Goal: Task Accomplishment & Management: Use online tool/utility

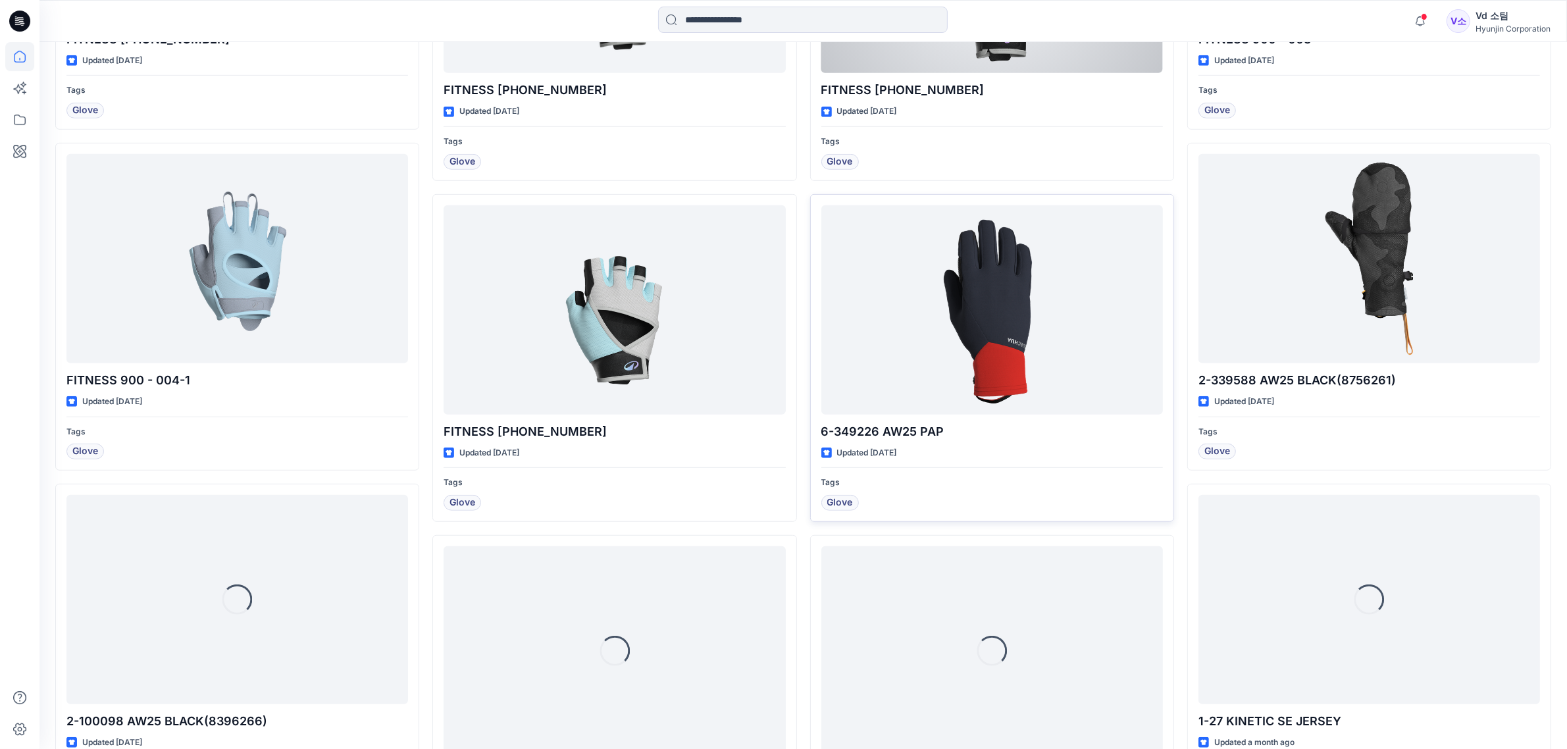
scroll to position [1043, 0]
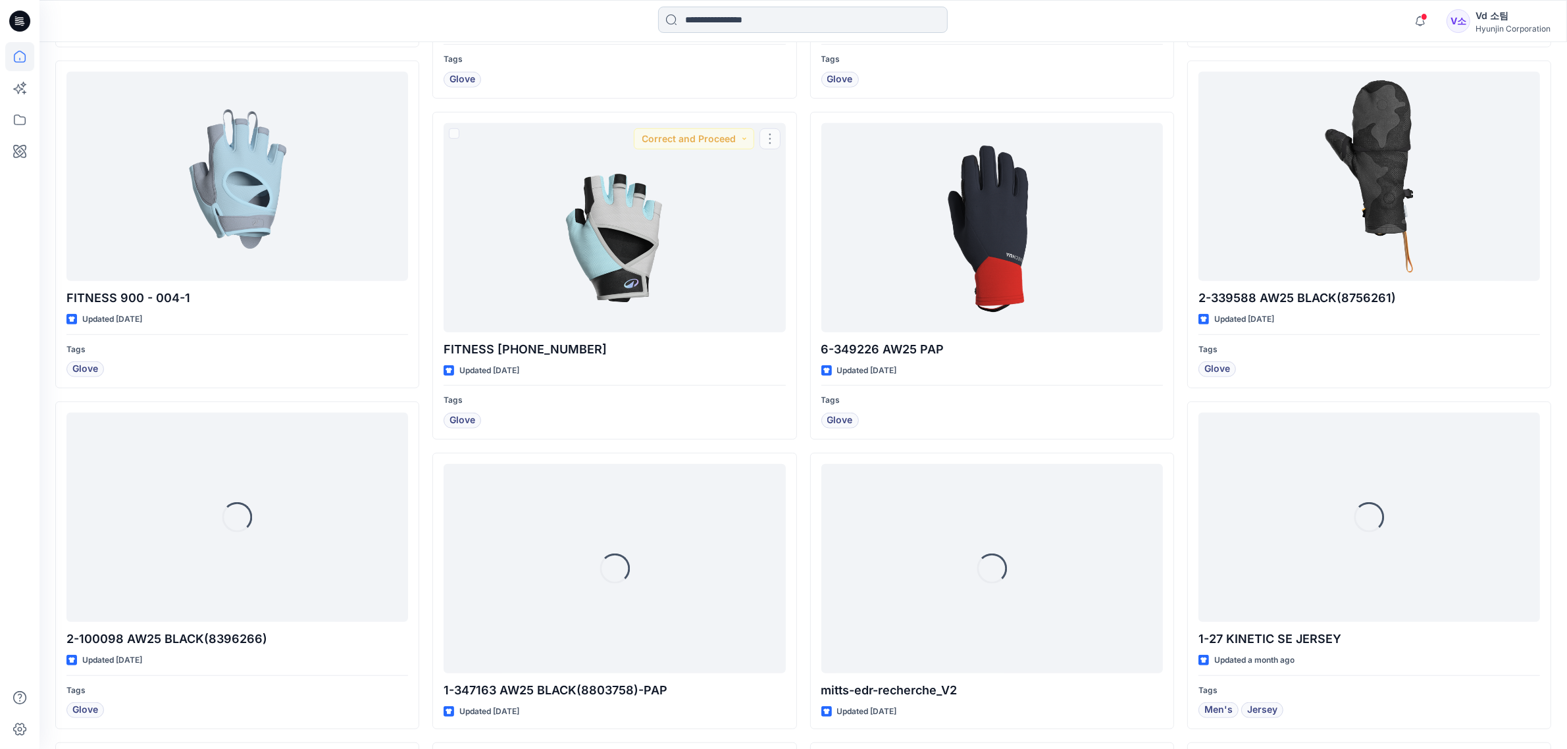
click at [777, 18] on input at bounding box center [803, 20] width 290 height 26
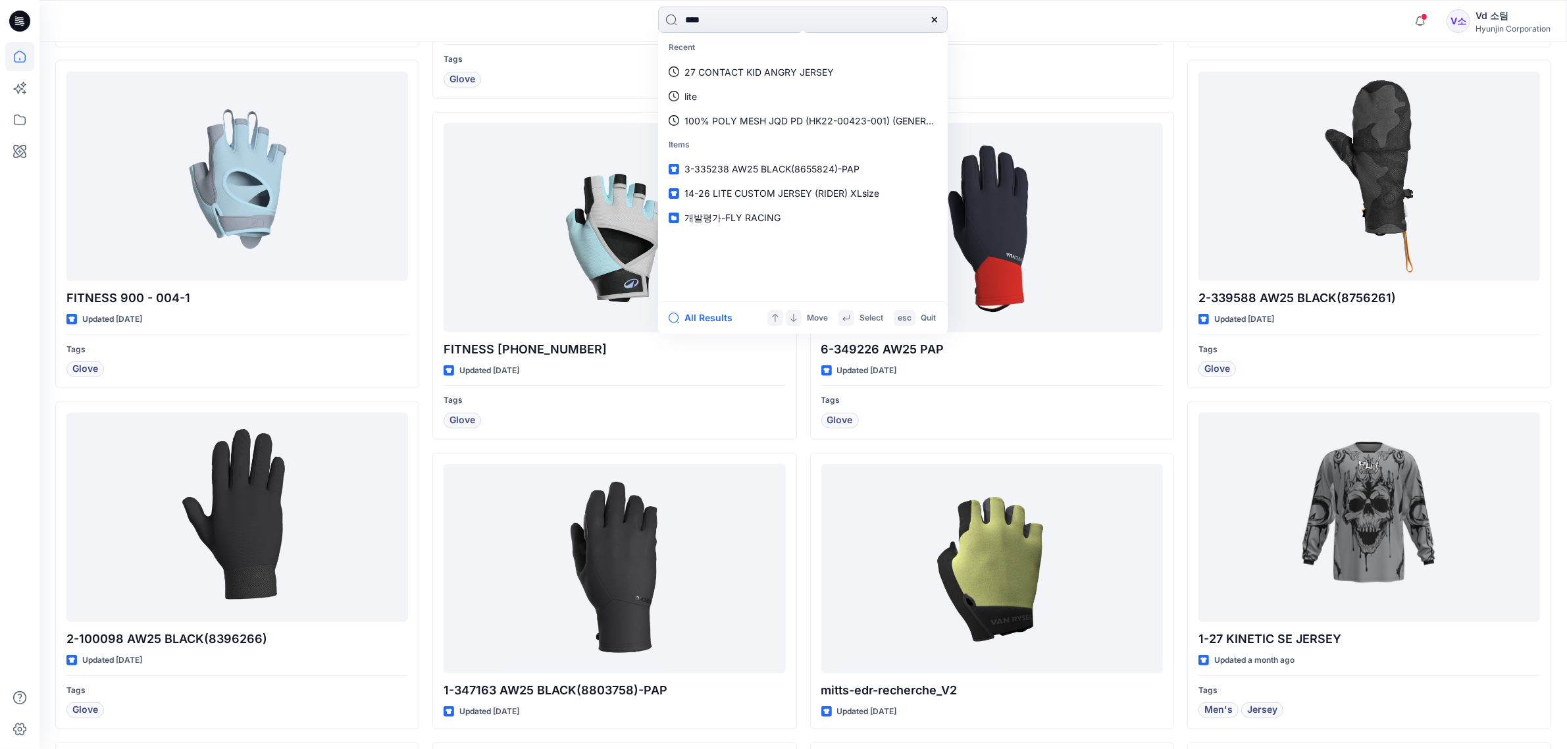
type input "*"
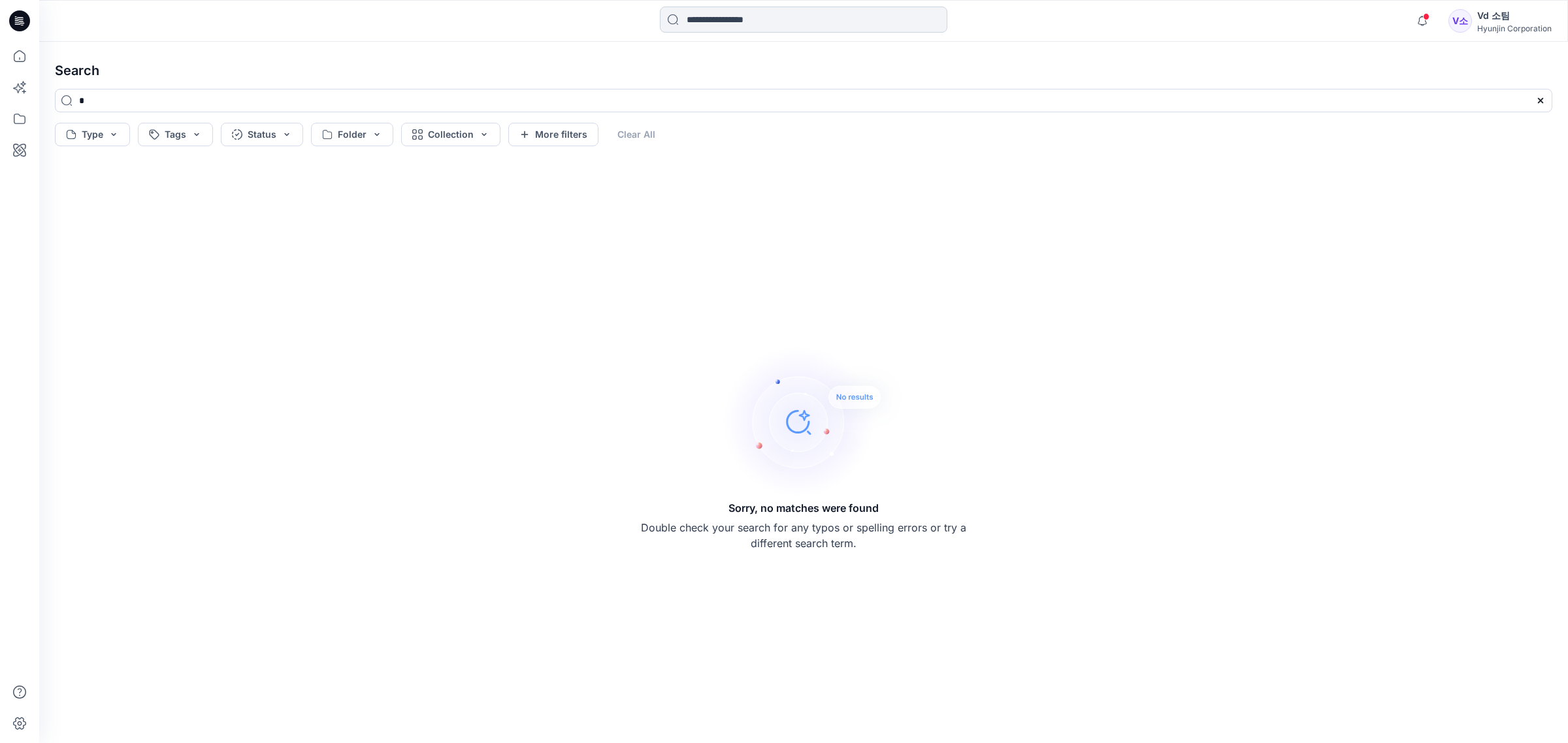
click at [748, 25] on input at bounding box center [804, 20] width 288 height 26
type input "*"
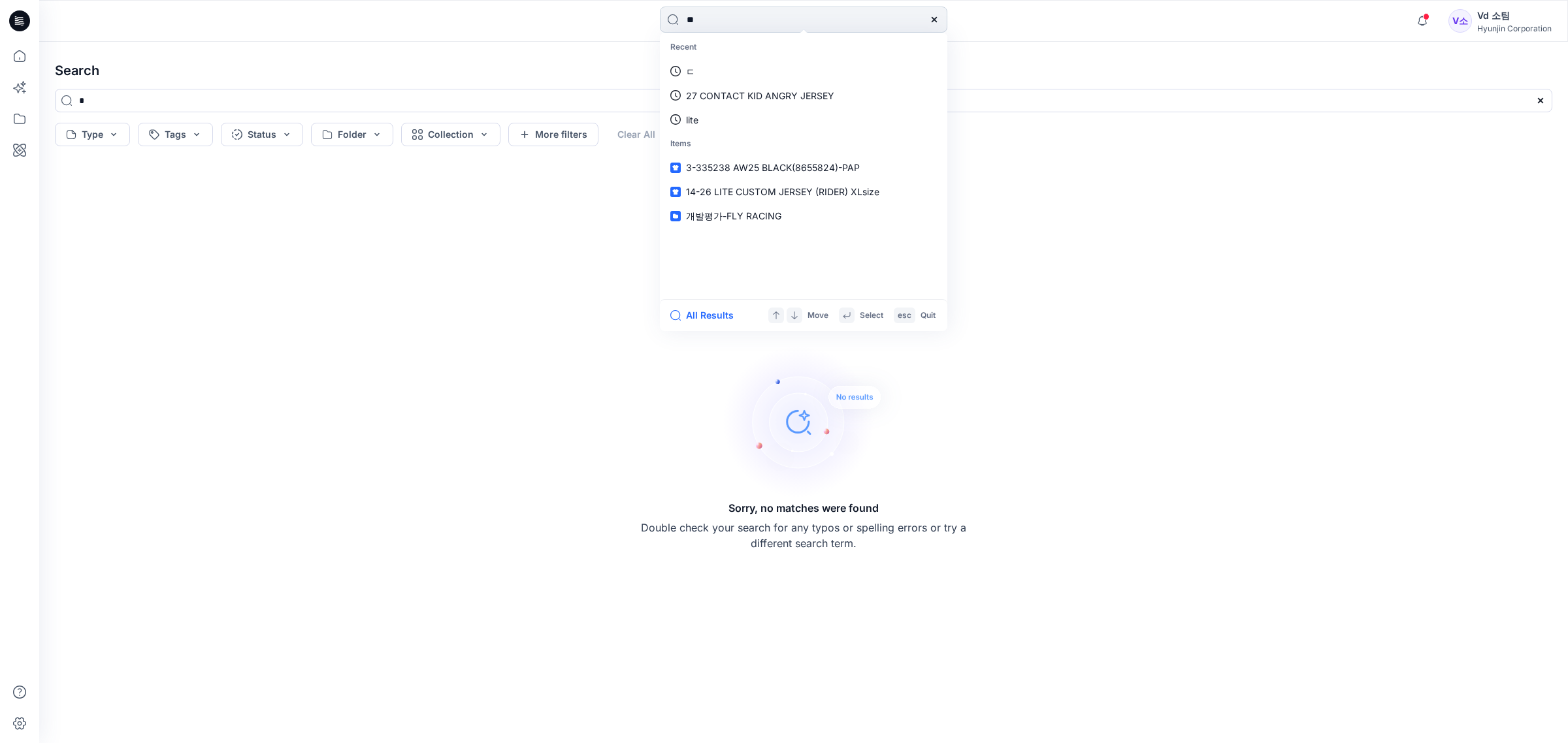
type input "*"
type input "****"
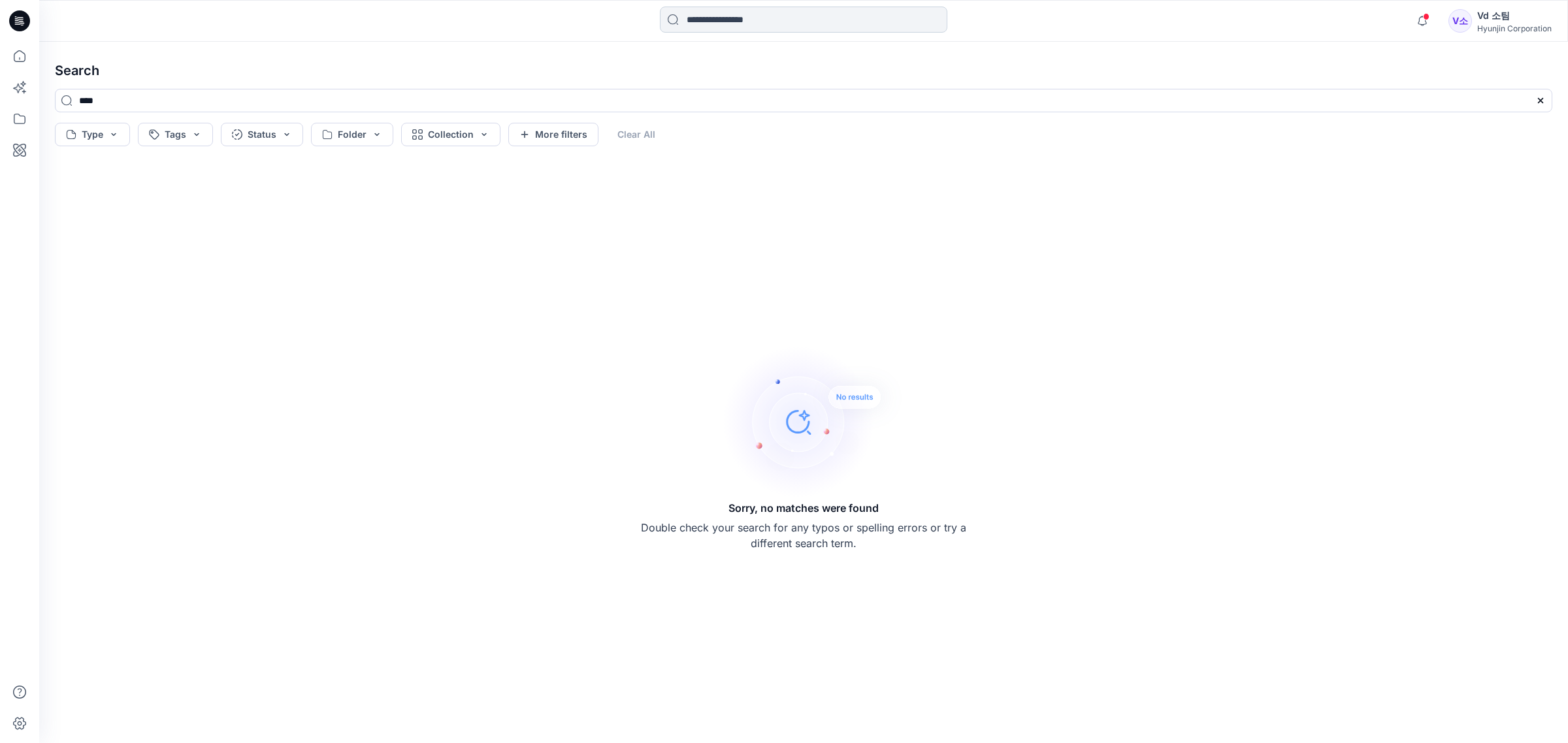
click at [749, 25] on input at bounding box center [804, 20] width 288 height 26
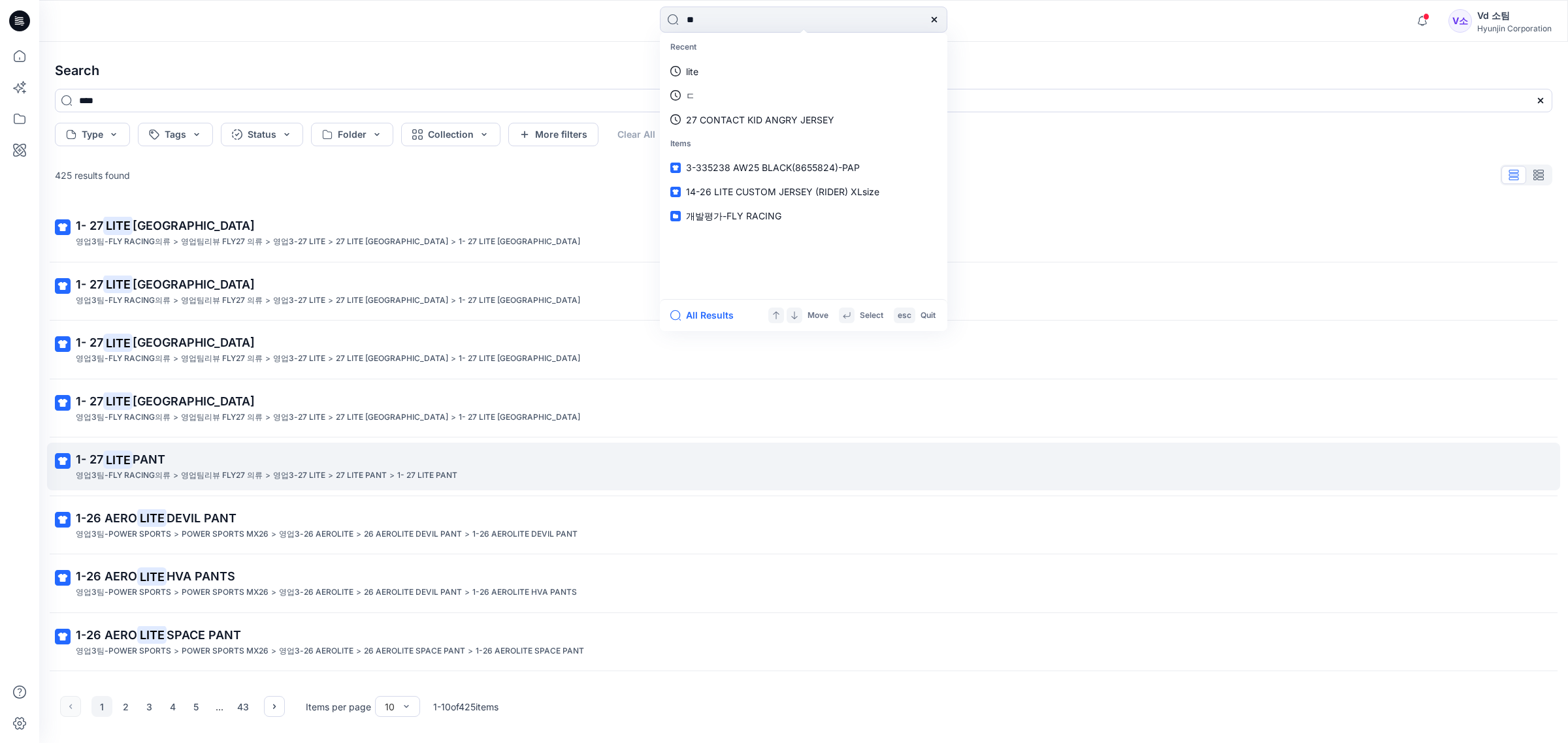
type input "**"
click at [145, 465] on span "PANT" at bounding box center [149, 459] width 33 height 14
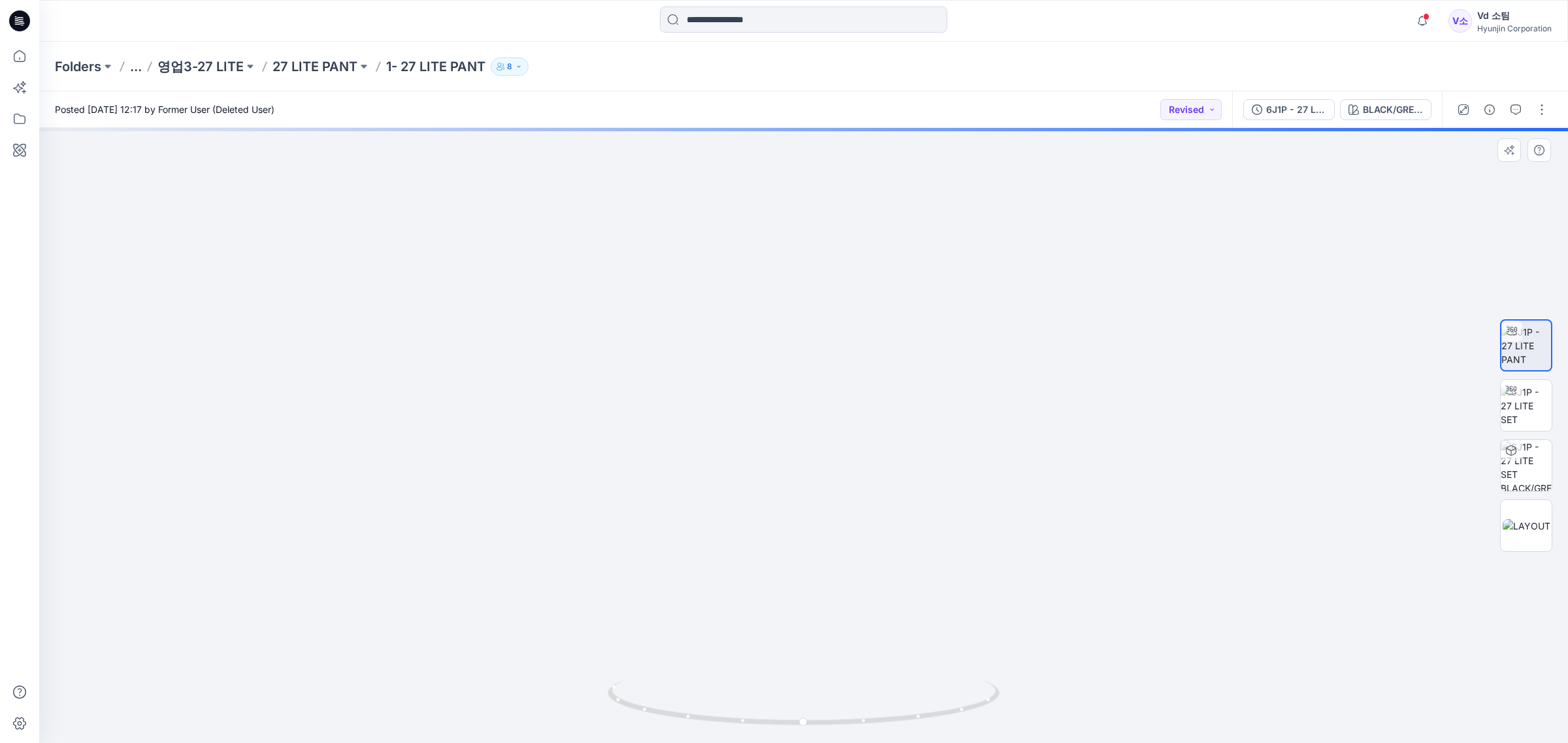
drag, startPoint x: 876, startPoint y: 452, endPoint x: 880, endPoint y: 370, distance: 82.1
click at [880, 370] on img at bounding box center [803, 149] width 980 height 1188
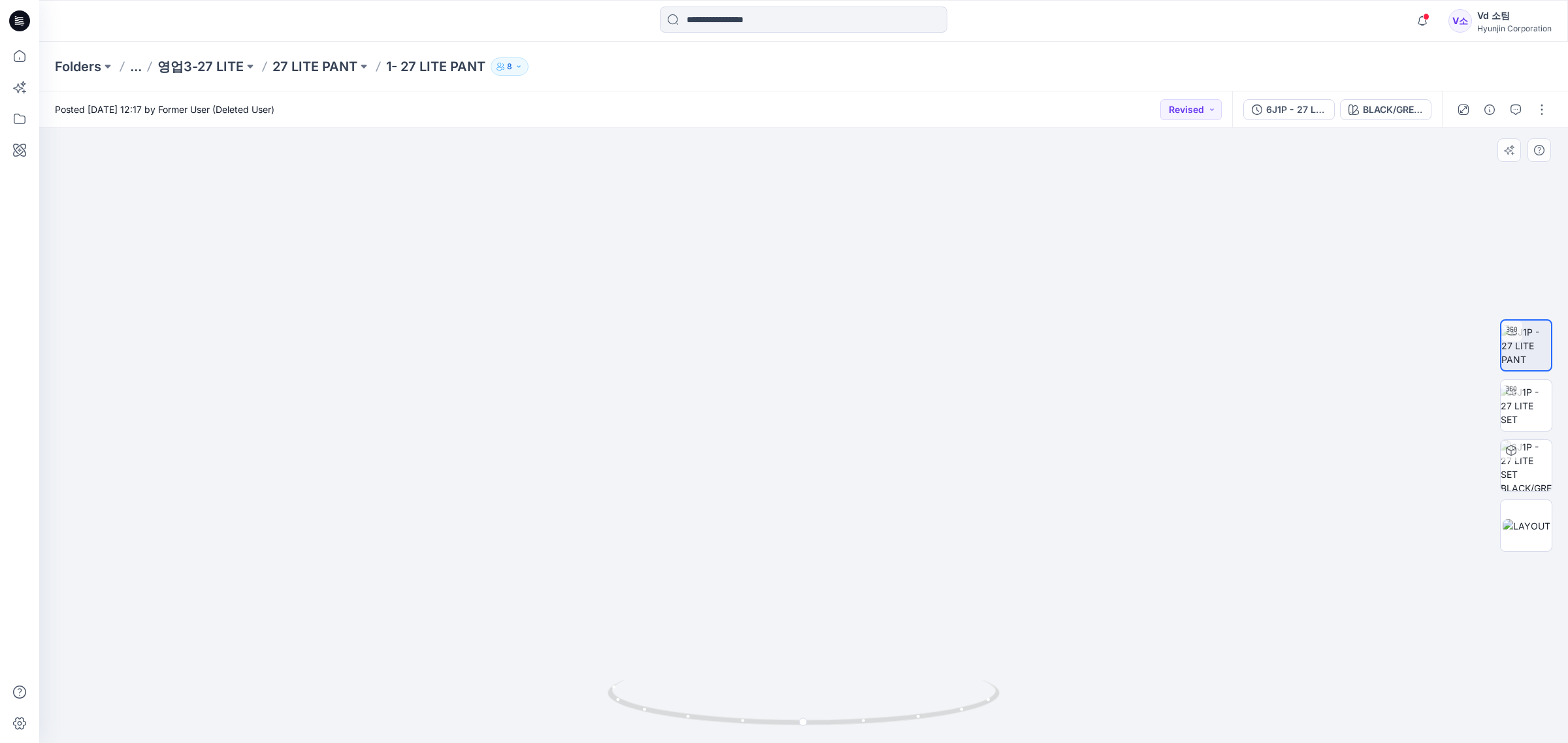
drag, startPoint x: 1101, startPoint y: 445, endPoint x: 1027, endPoint y: 558, distance: 135.1
click at [1102, 447] on img at bounding box center [803, 149] width 980 height 1187
drag, startPoint x: 989, startPoint y: 571, endPoint x: 704, endPoint y: 582, distance: 285.2
click at [704, 581] on img at bounding box center [803, 151] width 980 height 1183
drag, startPoint x: 723, startPoint y: 668, endPoint x: 939, endPoint y: 686, distance: 216.7
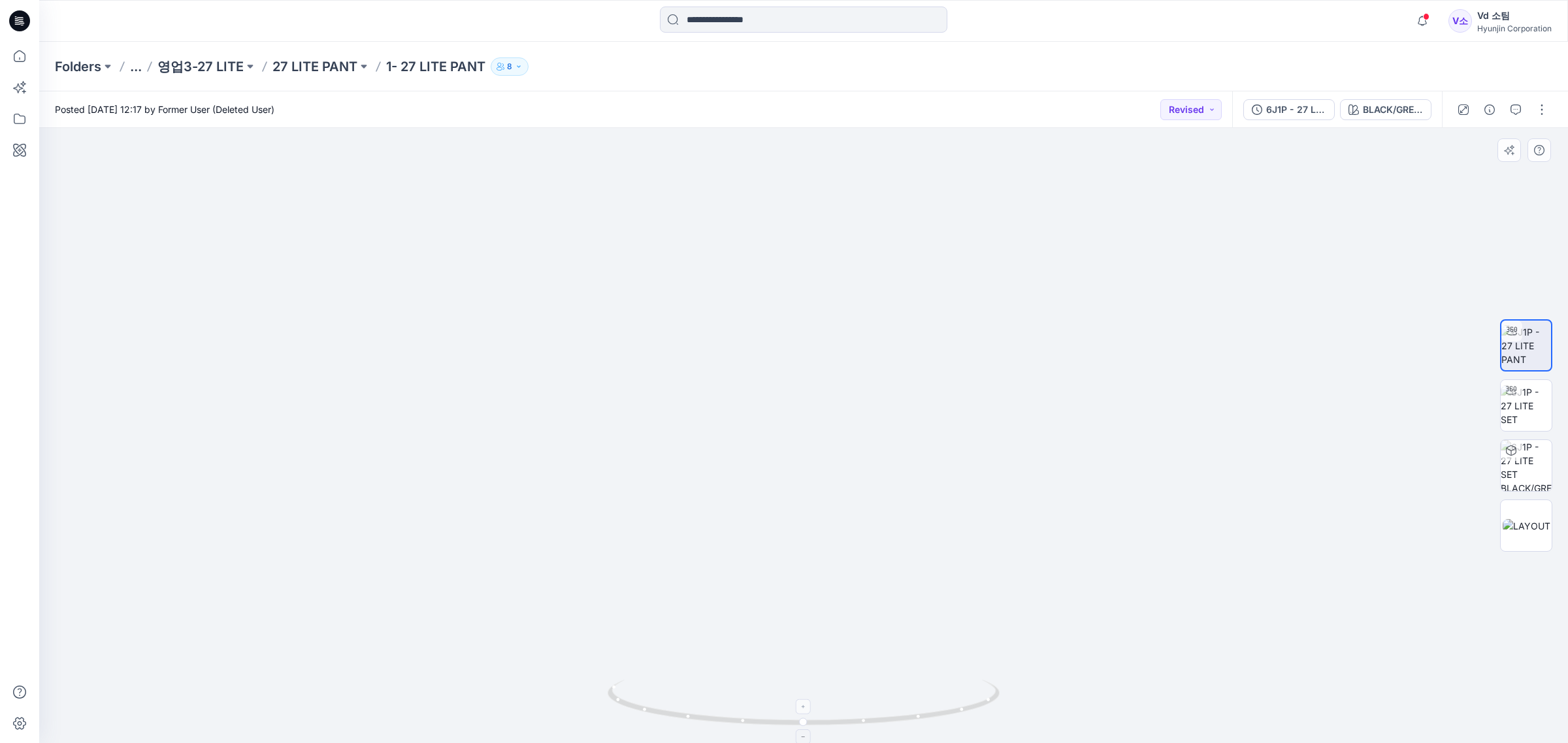
click at [939, 686] on div at bounding box center [803, 435] width 1528 height 615
drag, startPoint x: 771, startPoint y: 718, endPoint x: 1047, endPoint y: 713, distance: 276.0
click at [1049, 717] on div at bounding box center [803, 435] width 1528 height 615
click at [940, 538] on img at bounding box center [803, 167] width 980 height 1154
drag, startPoint x: 746, startPoint y: 527, endPoint x: 756, endPoint y: 642, distance: 115.4
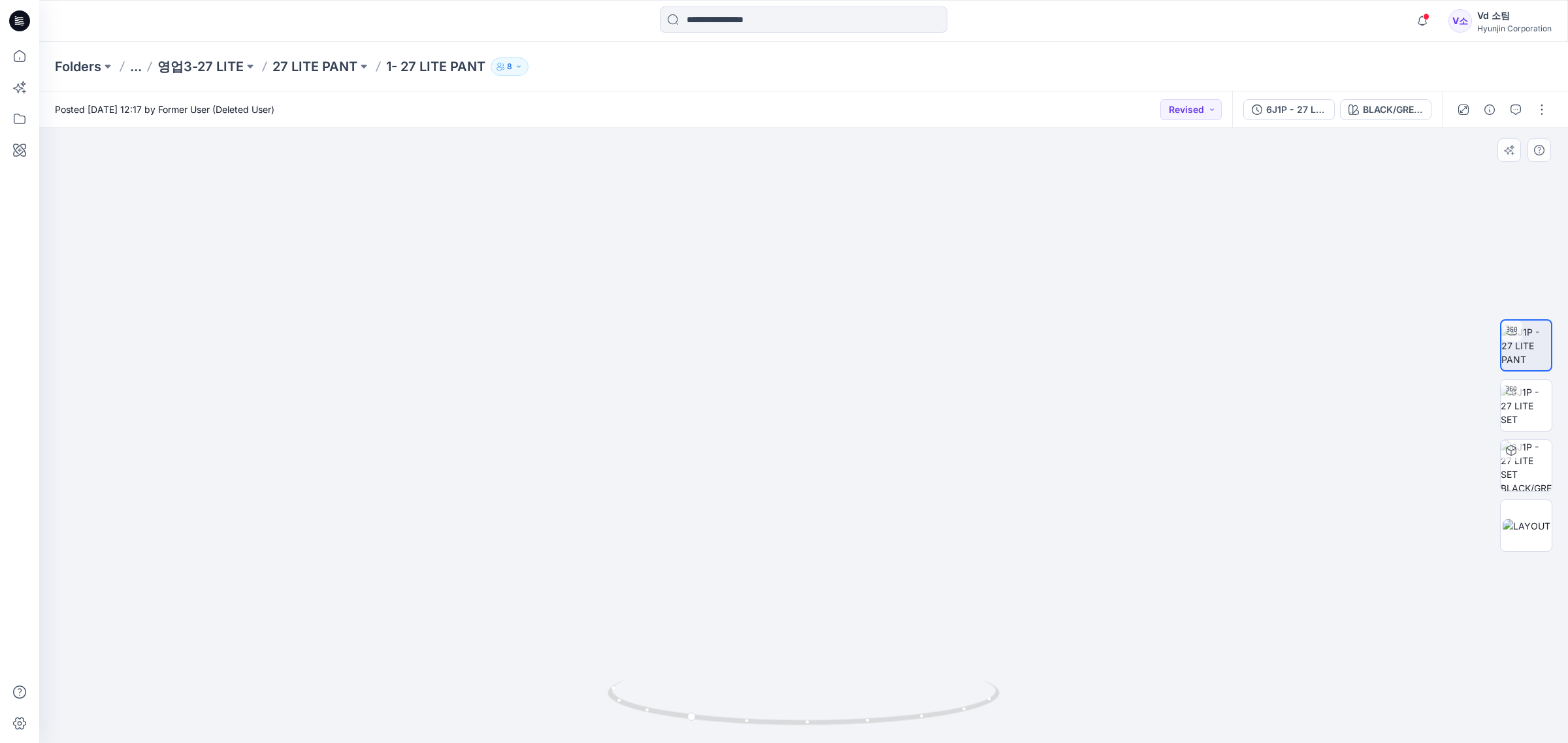
click at [756, 684] on div at bounding box center [803, 435] width 1528 height 615
drag, startPoint x: 653, startPoint y: 703, endPoint x: 785, endPoint y: 715, distance: 132.5
click at [785, 715] on icon at bounding box center [805, 703] width 395 height 49
drag, startPoint x: 789, startPoint y: 536, endPoint x: 776, endPoint y: 631, distance: 95.9
click at [776, 631] on img at bounding box center [804, 433] width 732 height 623
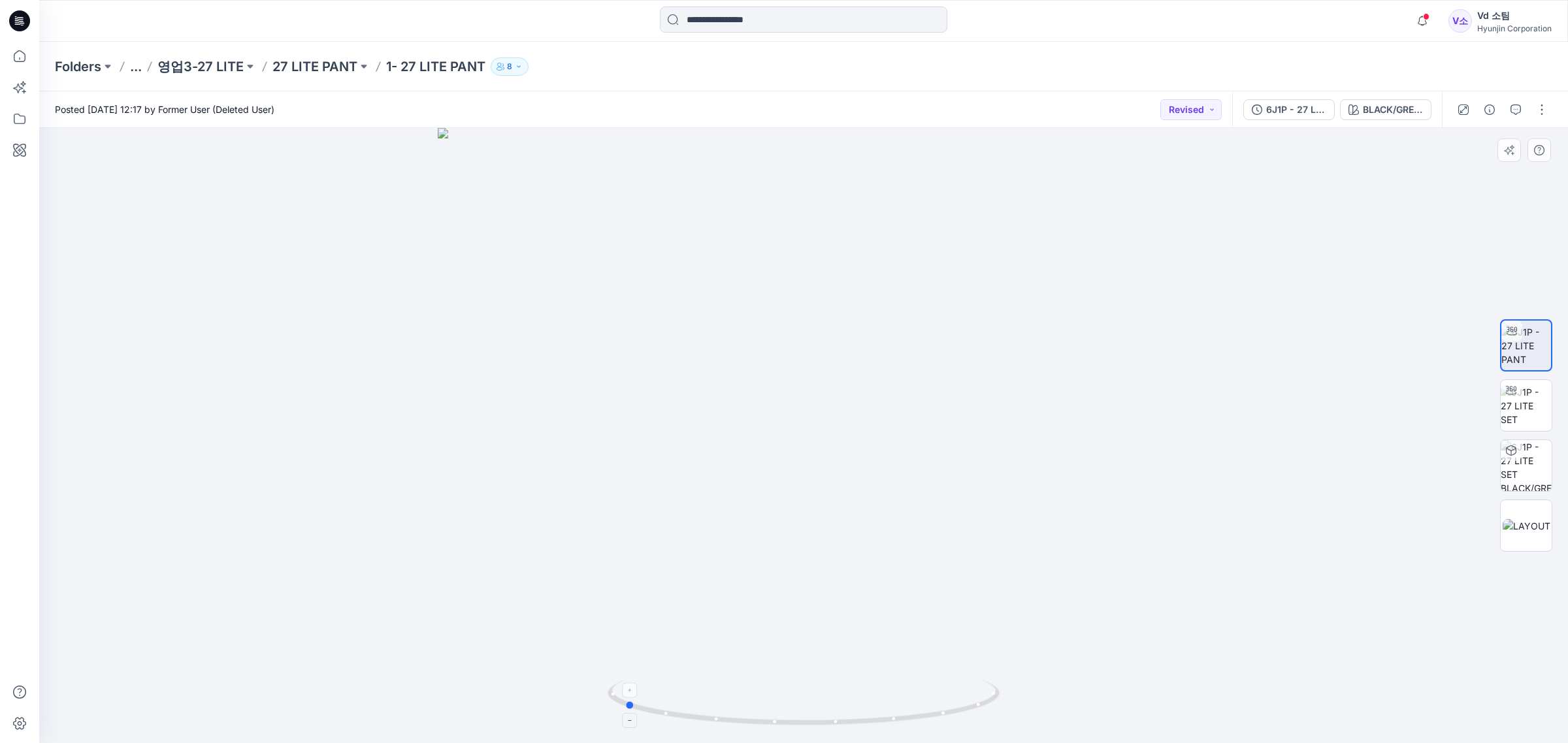
drag, startPoint x: 987, startPoint y: 695, endPoint x: 817, endPoint y: 704, distance: 170.2
click at [817, 704] on icon at bounding box center [805, 703] width 395 height 49
drag, startPoint x: 956, startPoint y: 529, endPoint x: 887, endPoint y: 662, distance: 149.8
click at [955, 530] on img at bounding box center [804, 435] width 732 height 616
drag, startPoint x: 742, startPoint y: 700, endPoint x: 809, endPoint y: 700, distance: 67.0
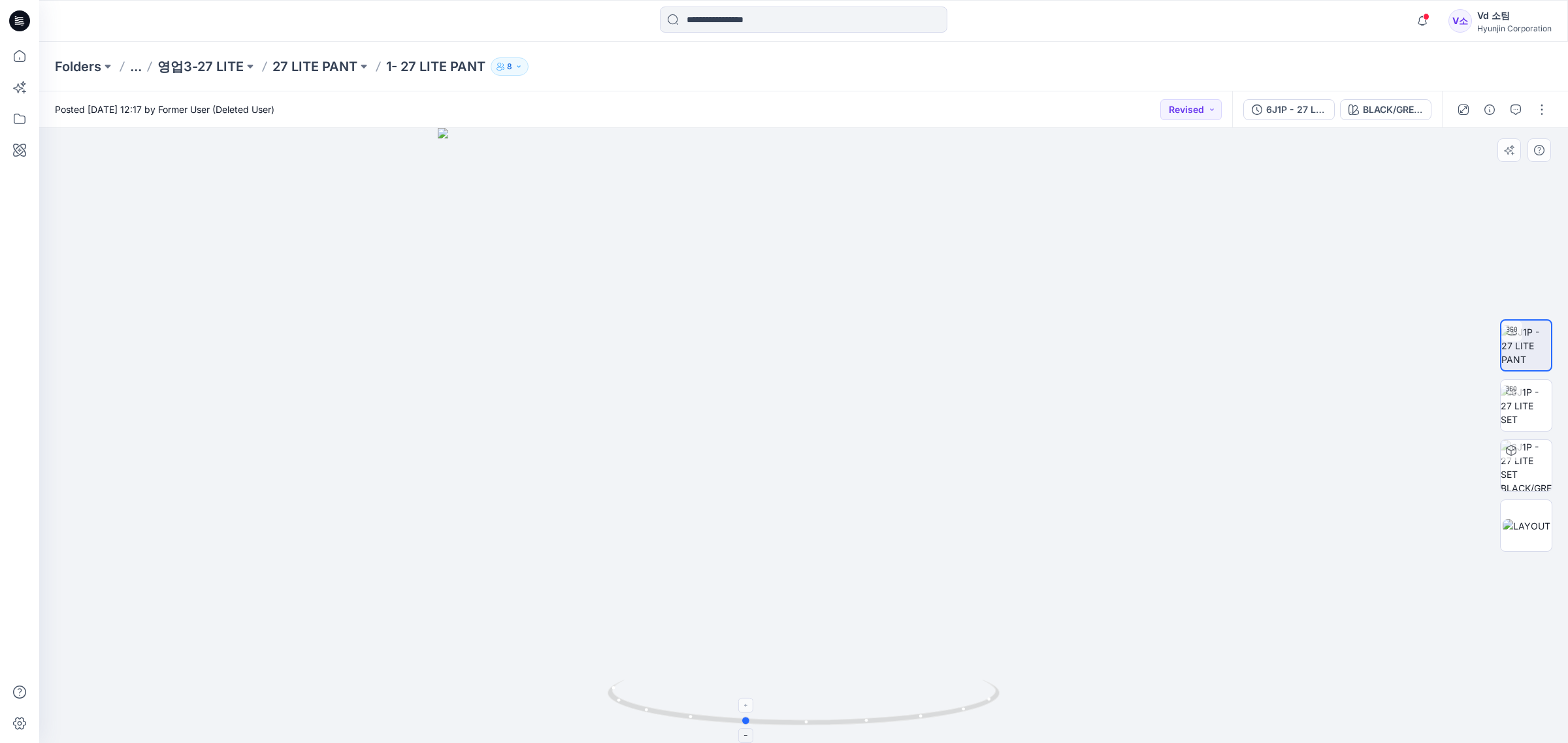
click at [809, 700] on icon at bounding box center [805, 703] width 395 height 49
click at [1040, 446] on img at bounding box center [804, 435] width 732 height 616
drag, startPoint x: 974, startPoint y: 631, endPoint x: 842, endPoint y: 677, distance: 139.8
click at [844, 651] on img at bounding box center [804, 435] width 732 height 616
drag, startPoint x: 791, startPoint y: 695, endPoint x: 723, endPoint y: 686, distance: 68.6
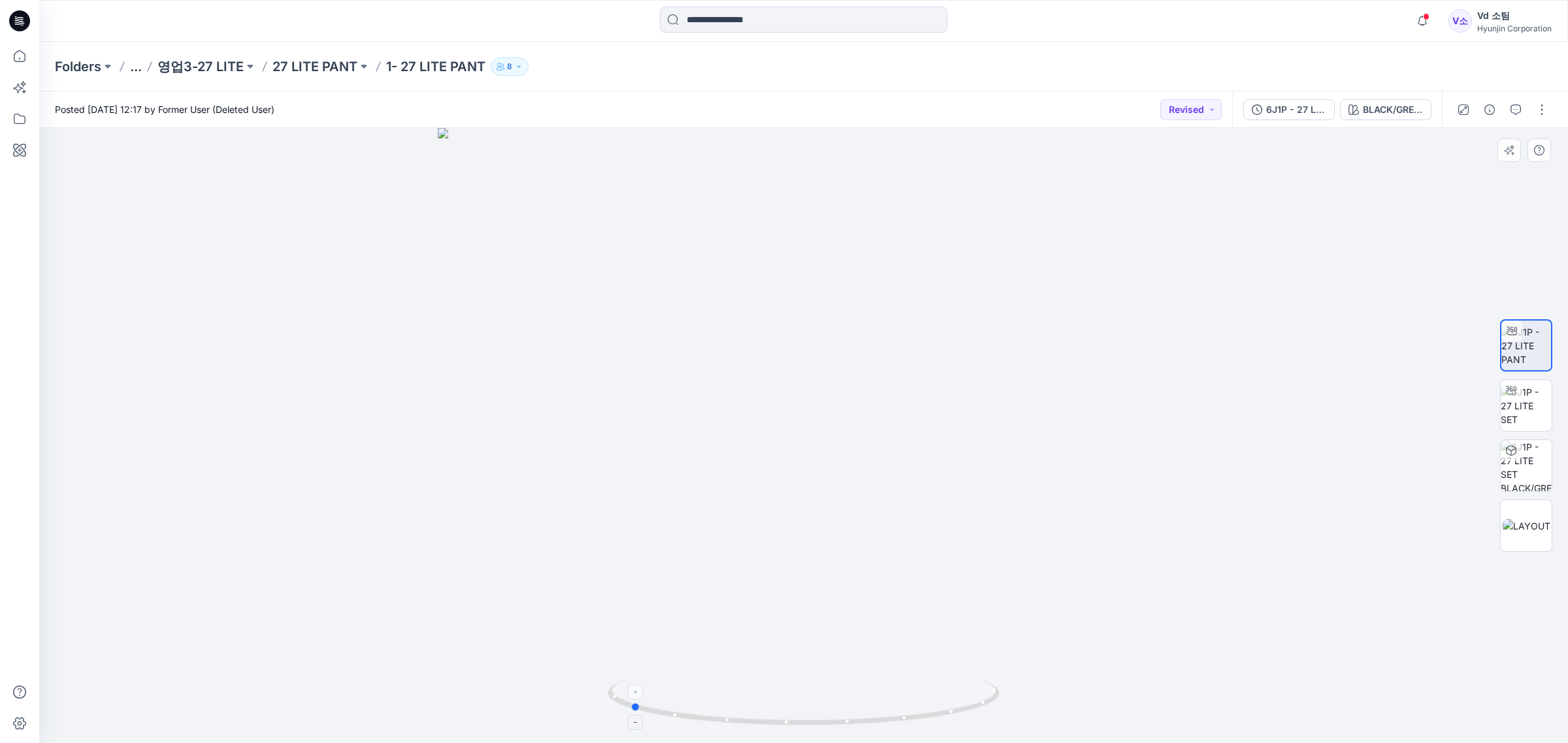
click at [723, 686] on icon at bounding box center [805, 703] width 395 height 49
drag, startPoint x: 844, startPoint y: 686, endPoint x: 895, endPoint y: 690, distance: 51.2
click at [900, 690] on icon at bounding box center [805, 703] width 395 height 49
drag, startPoint x: 875, startPoint y: 696, endPoint x: 925, endPoint y: 698, distance: 50.0
click at [925, 698] on icon at bounding box center [805, 703] width 395 height 49
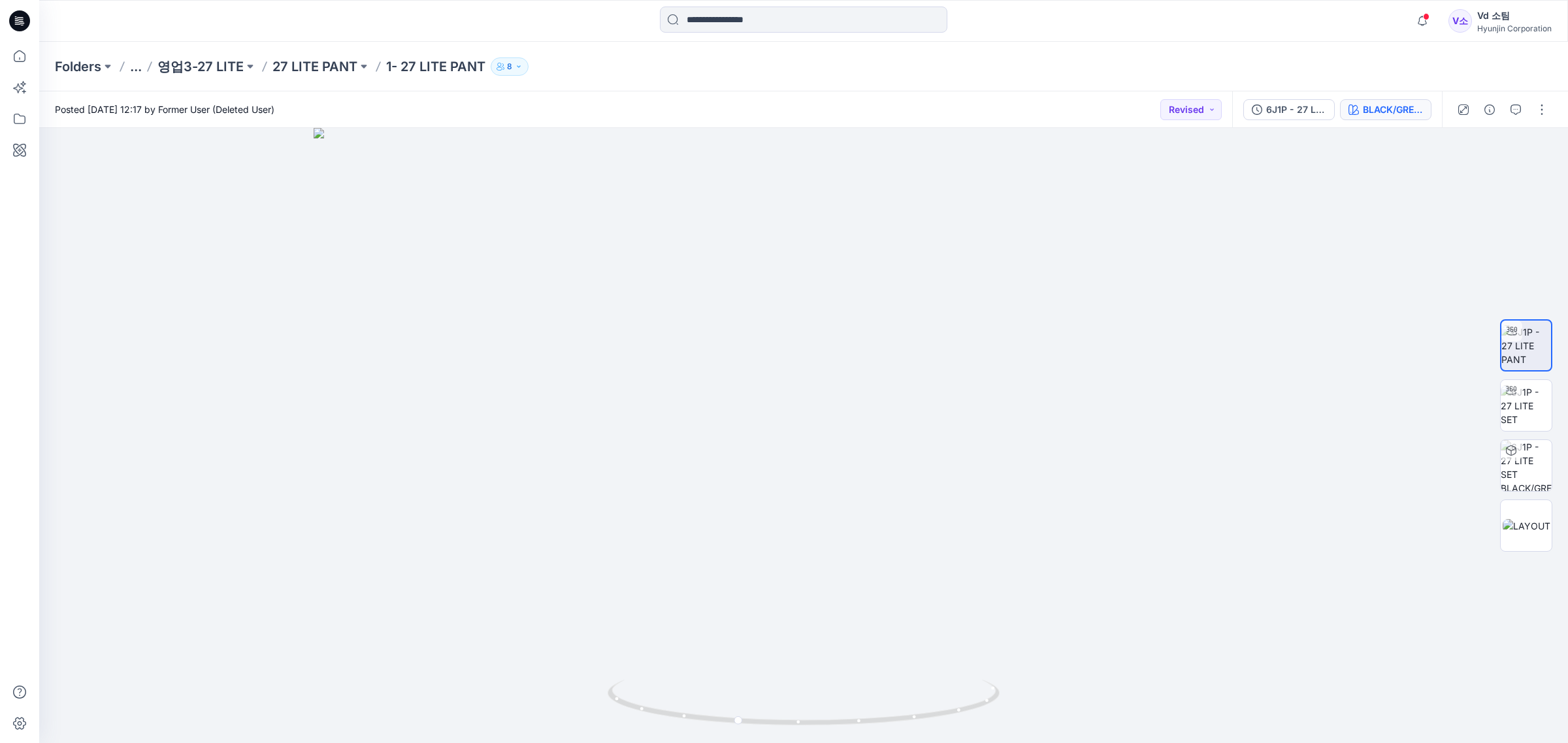
click at [1364, 118] on div "6J1P - 27 LITE SET BLACK/GREY/GRADIENT" at bounding box center [1336, 109] width 209 height 37
click at [1366, 115] on div "BLACK/GREY/GRADIENT" at bounding box center [1392, 109] width 61 height 14
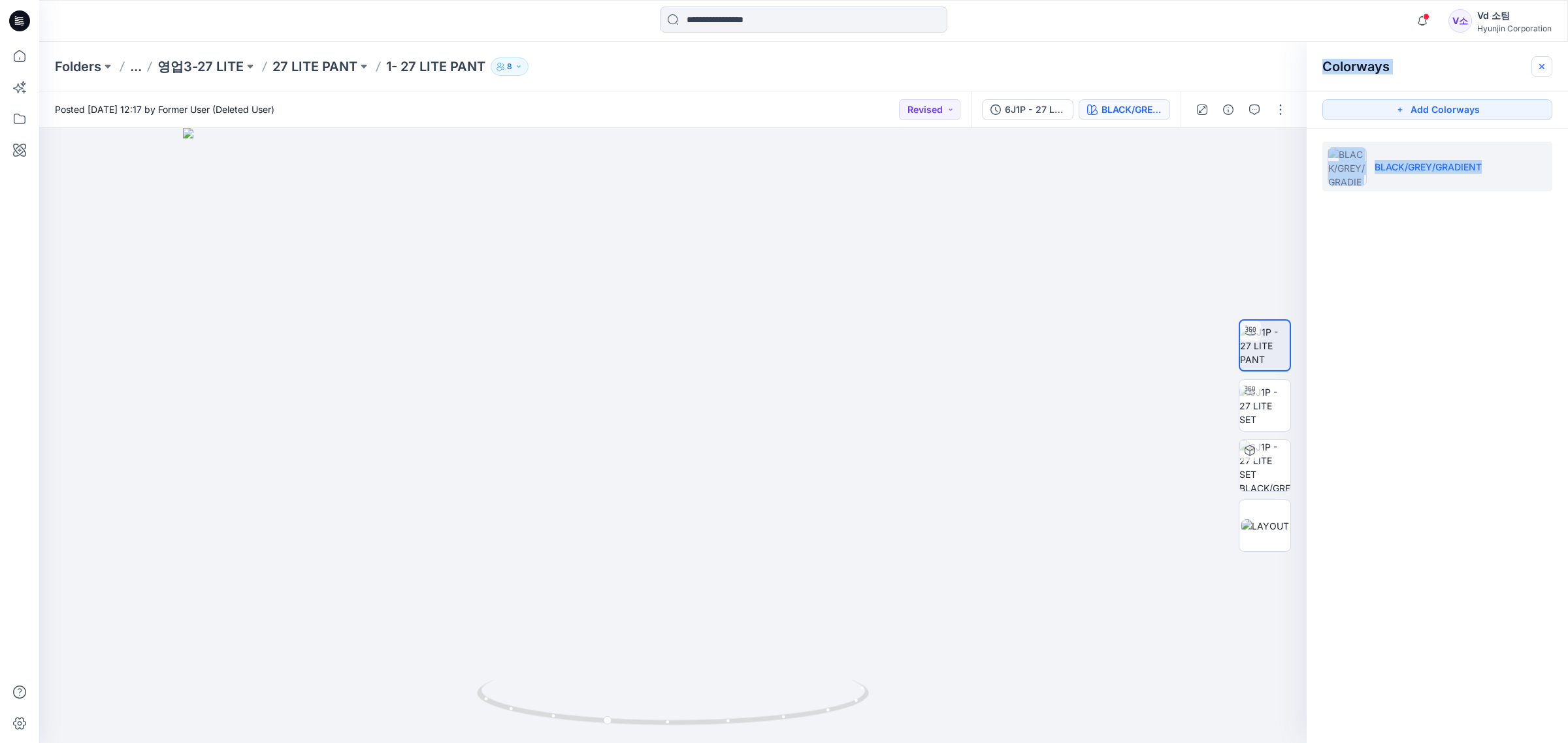
click at [1548, 73] on button "button" at bounding box center [1541, 66] width 21 height 21
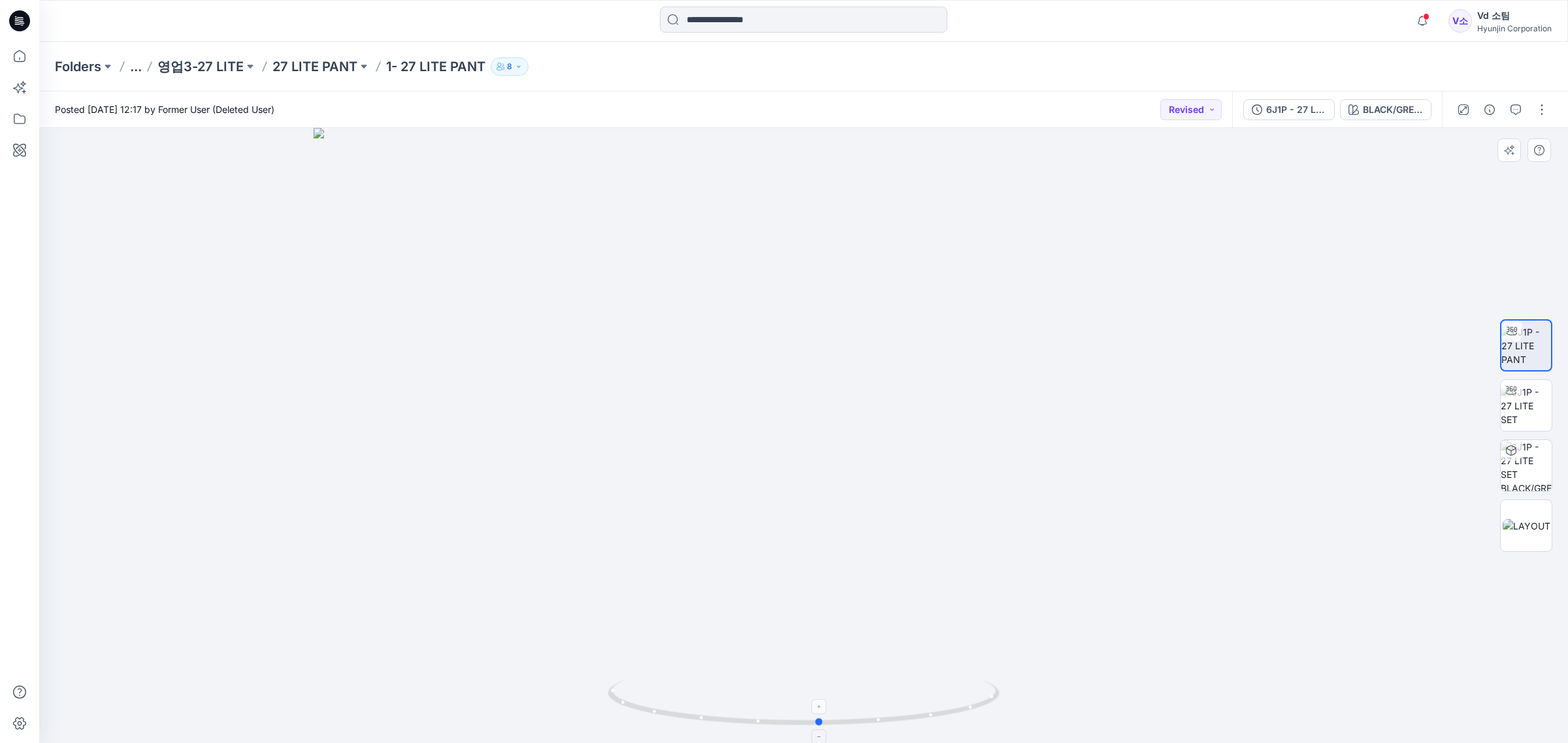
drag, startPoint x: 755, startPoint y: 716, endPoint x: 833, endPoint y: 712, distance: 78.1
click at [833, 712] on icon at bounding box center [805, 703] width 395 height 49
drag, startPoint x: 842, startPoint y: 635, endPoint x: 864, endPoint y: 403, distance: 233.0
click at [864, 403] on img at bounding box center [803, 367] width 980 height 752
click at [311, 73] on p "27 LITE PANT" at bounding box center [315, 66] width 85 height 18
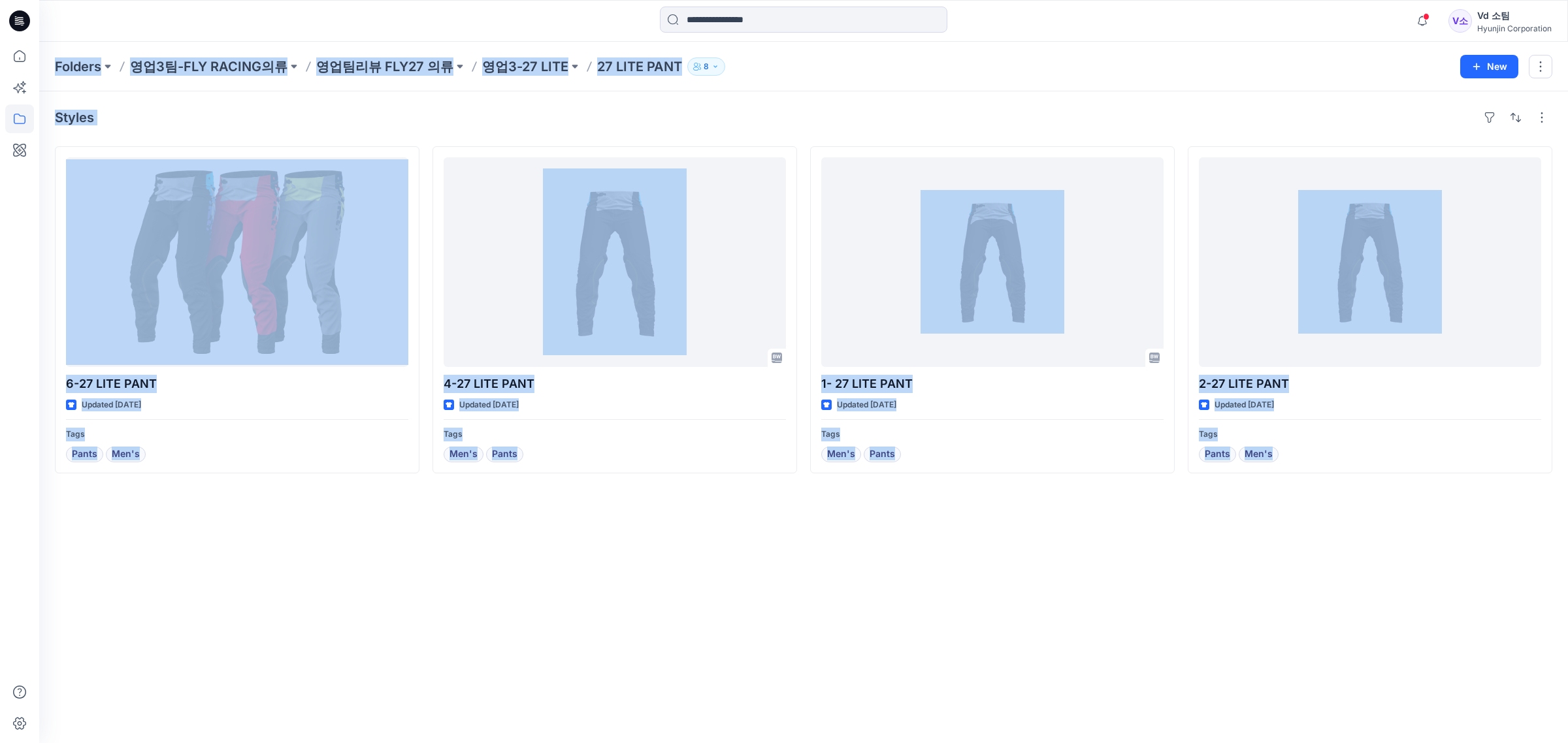
click at [554, 139] on div "Styles 6-27 LITE PANT Updated [DATE] Tags Pants Men's 4-27 LITE PANT Updated [D…" at bounding box center [803, 417] width 1528 height 652
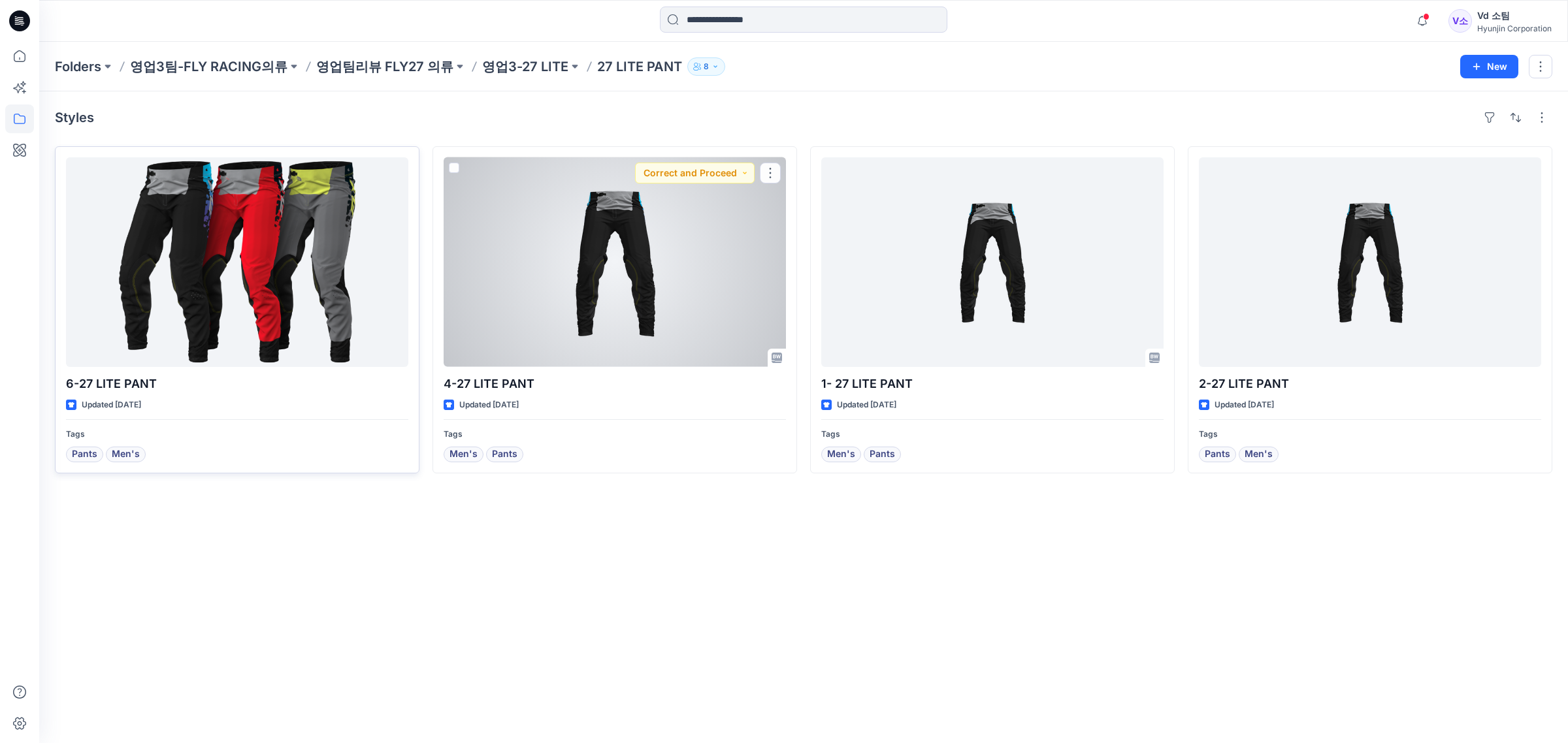
click at [247, 313] on div at bounding box center [236, 262] width 342 height 209
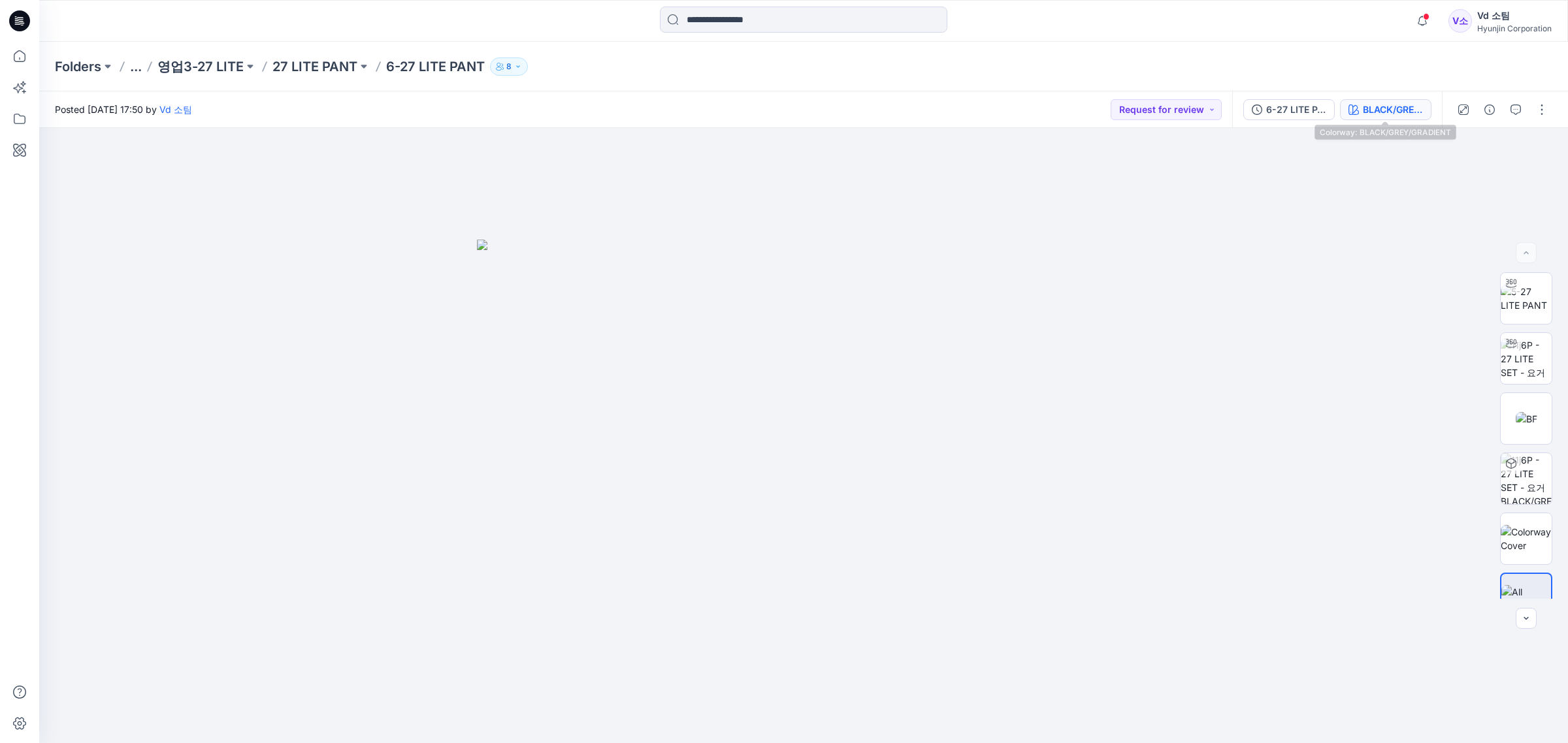
click at [1383, 103] on div "BLACK/GREY/GRADIENT" at bounding box center [1392, 109] width 61 height 14
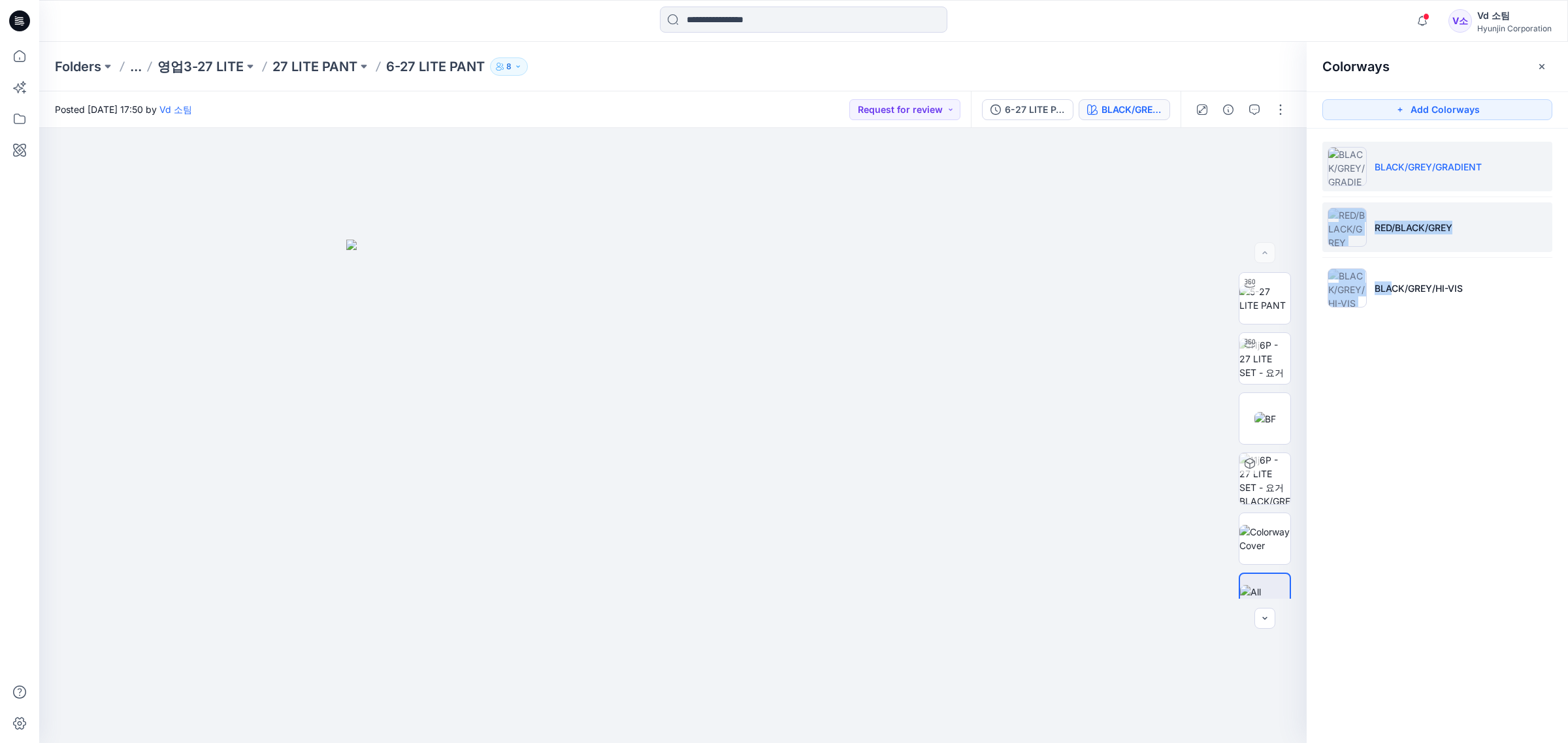
drag, startPoint x: 1394, startPoint y: 290, endPoint x: 1399, endPoint y: 248, distance: 42.3
click at [1399, 249] on ul "BLACK/GREY/GRADIENT RED/BLACK/GREY BLACK/GREY/HI-VIS" at bounding box center [1437, 227] width 261 height 197
click at [1409, 232] on p "RED/BLACK/GREY" at bounding box center [1413, 227] width 77 height 14
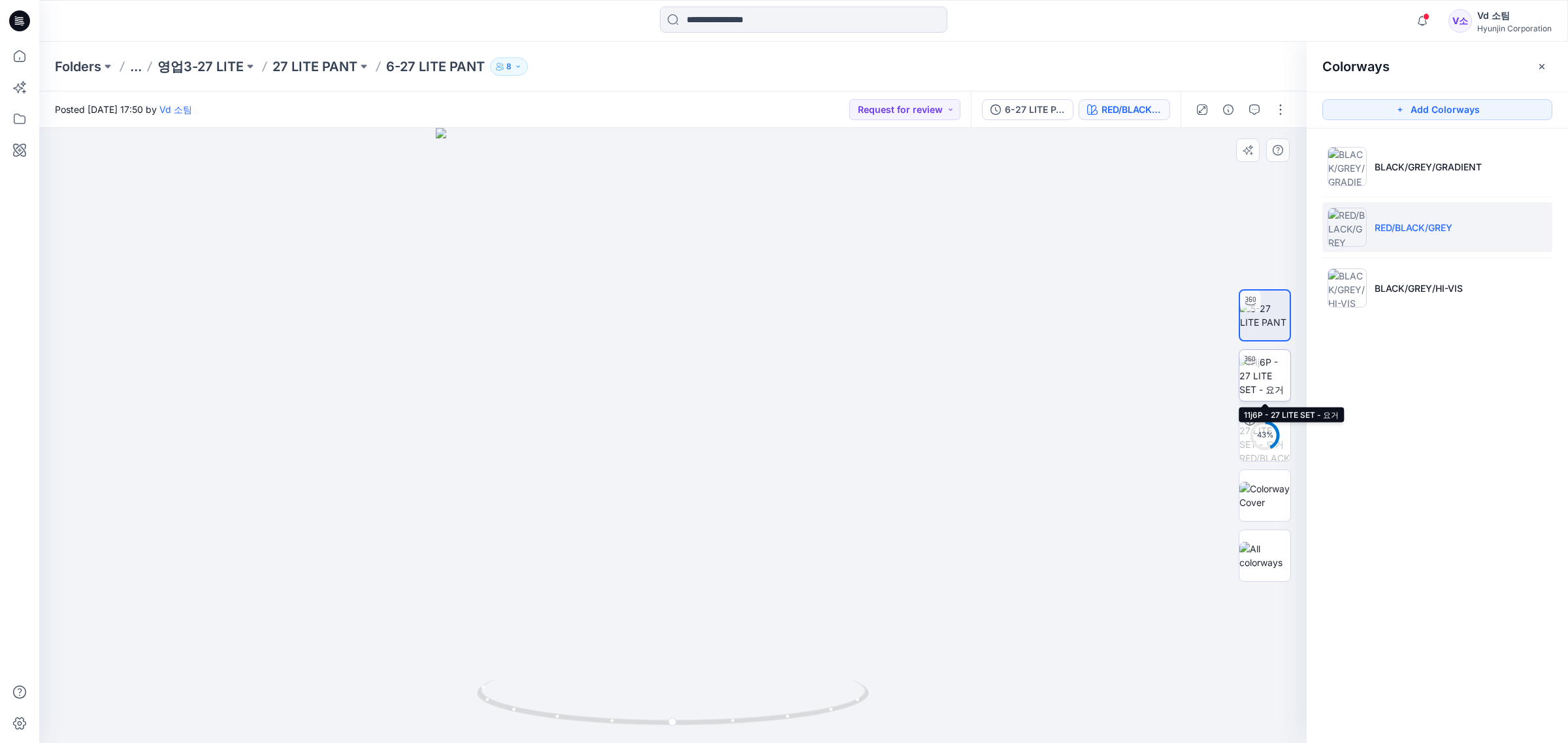
click at [1272, 386] on img at bounding box center [1264, 375] width 51 height 41
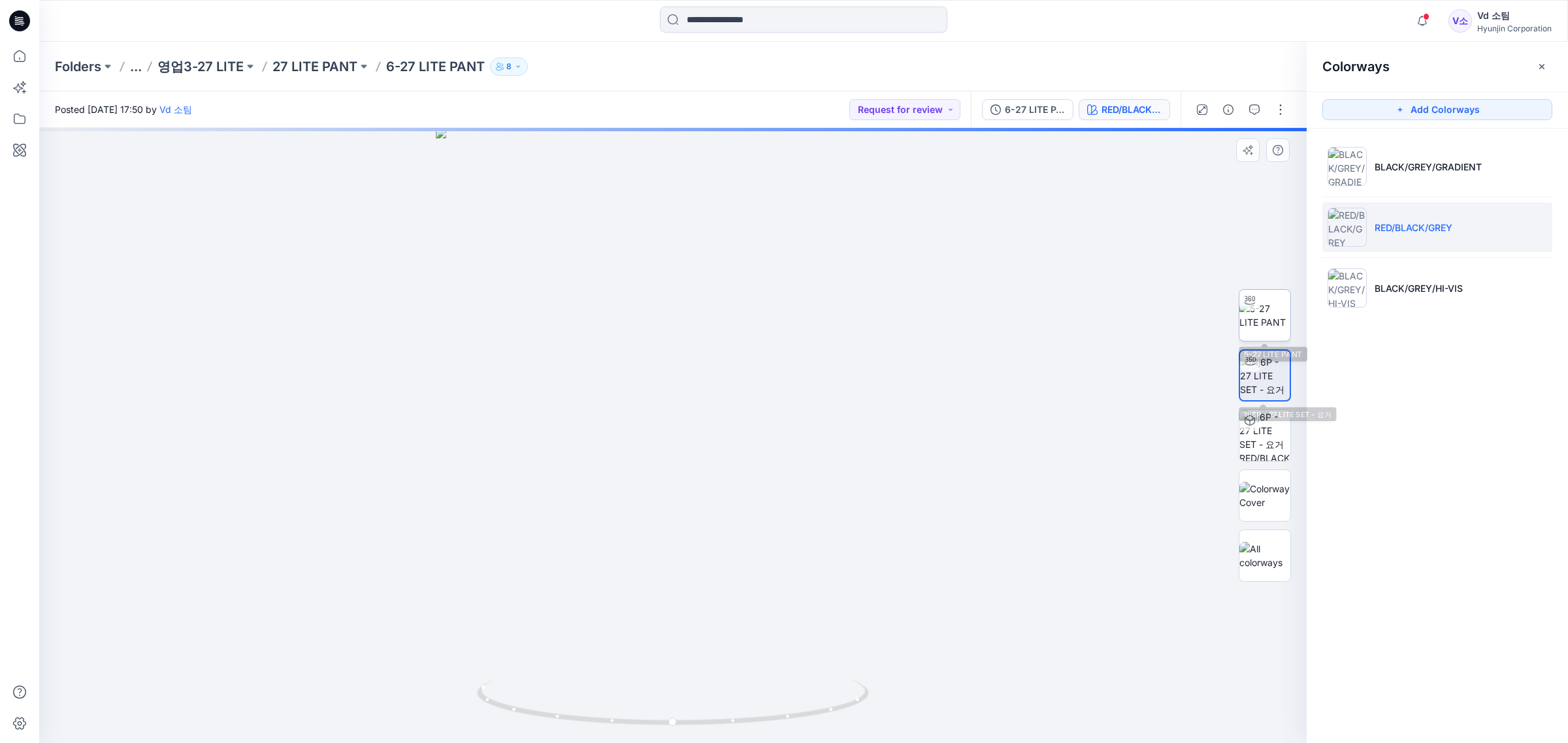
click at [1277, 329] on img at bounding box center [1264, 315] width 51 height 28
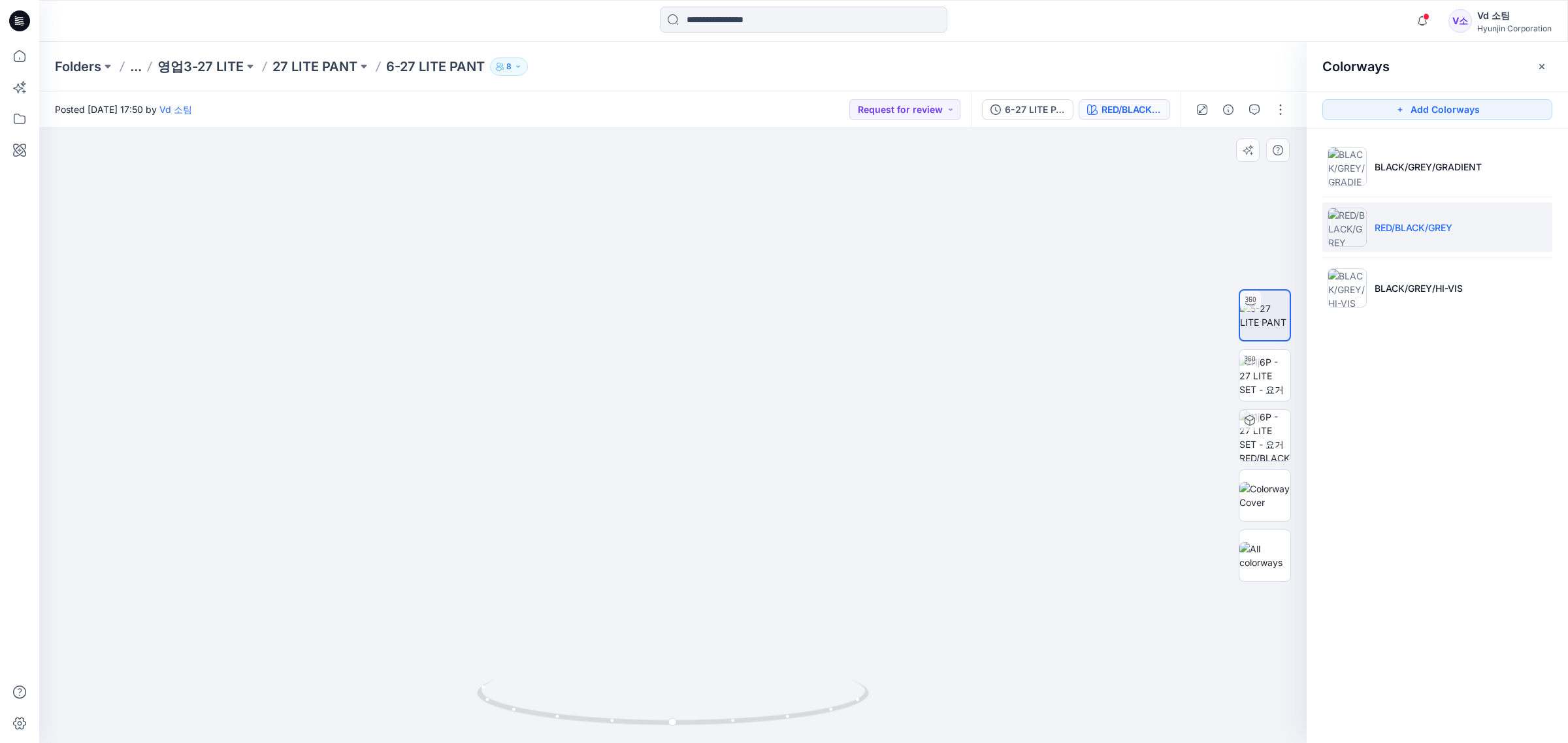
drag, startPoint x: 451, startPoint y: 441, endPoint x: 433, endPoint y: 648, distance: 207.8
click at [432, 648] on img at bounding box center [672, 347] width 980 height 792
drag, startPoint x: 653, startPoint y: 557, endPoint x: 653, endPoint y: 498, distance: 59.0
click at [653, 498] on img at bounding box center [673, 347] width 855 height 794
drag, startPoint x: 624, startPoint y: 688, endPoint x: 699, endPoint y: 690, distance: 75.0
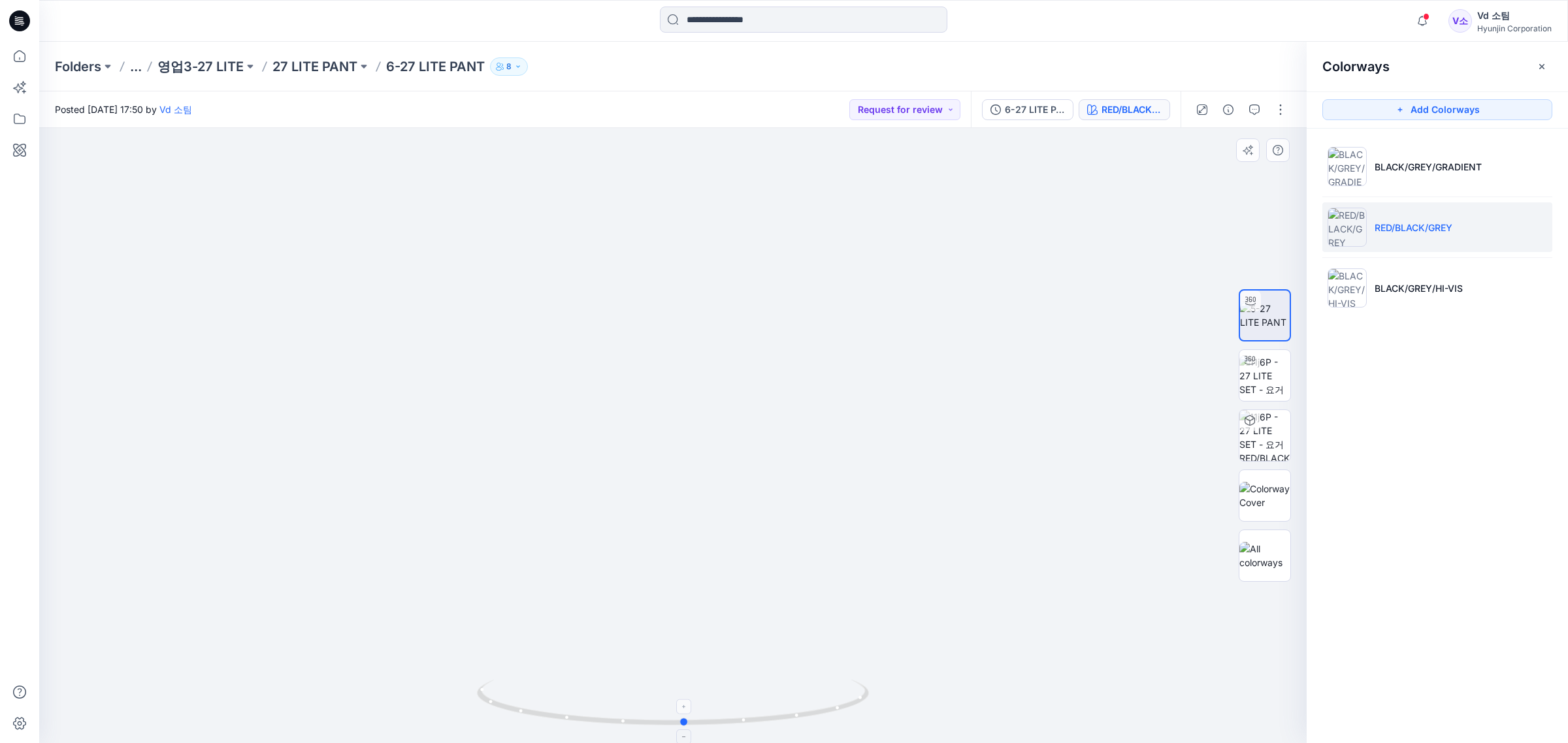
click at [699, 690] on icon at bounding box center [675, 703] width 395 height 49
drag, startPoint x: 664, startPoint y: 713, endPoint x: 808, endPoint y: 709, distance: 144.1
click at [808, 709] on icon at bounding box center [675, 703] width 395 height 49
drag, startPoint x: 690, startPoint y: 507, endPoint x: 652, endPoint y: 323, distance: 187.9
click at [652, 323] on img at bounding box center [673, 186] width 855 height 1112
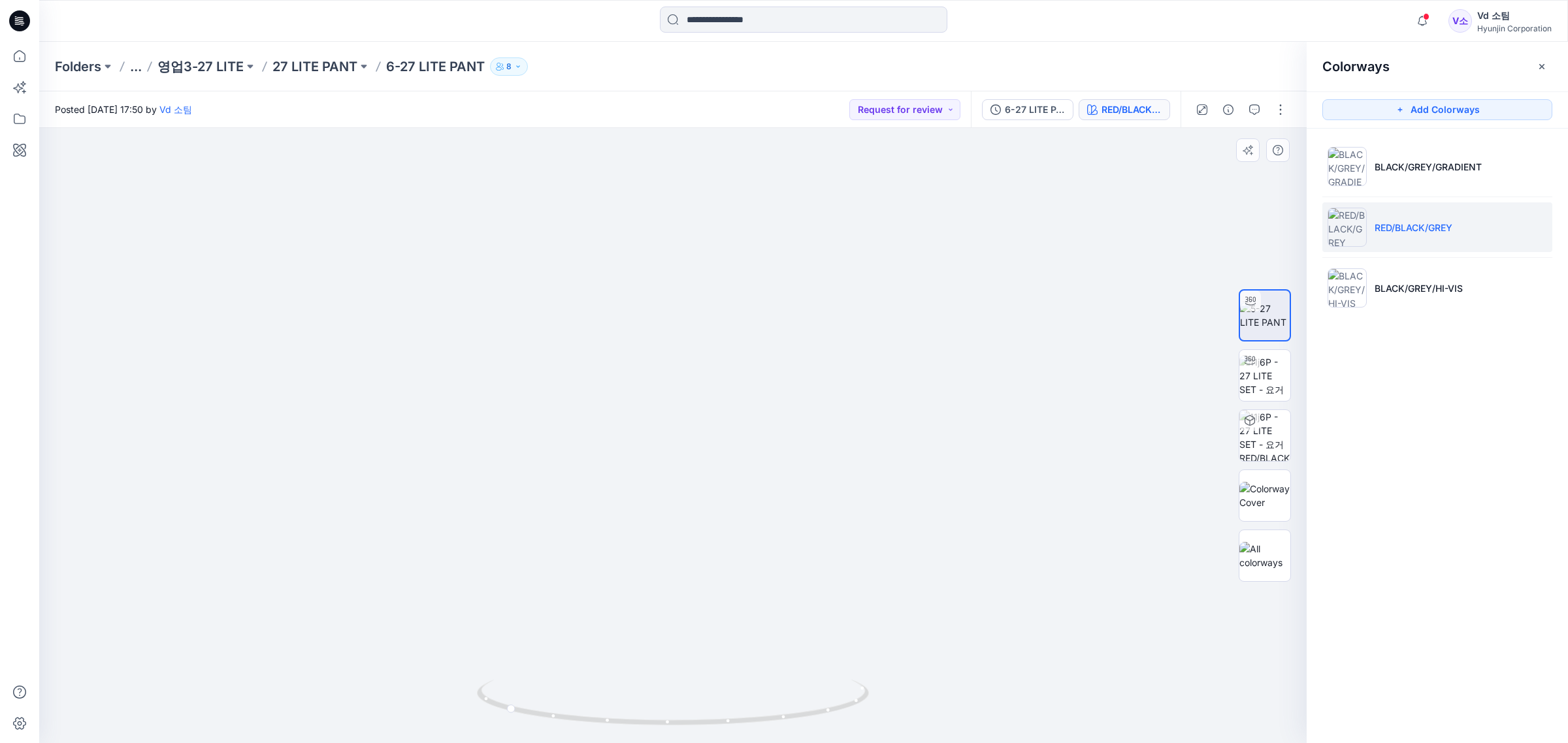
drag, startPoint x: 635, startPoint y: 393, endPoint x: 626, endPoint y: 486, distance: 93.4
click at [626, 486] on img at bounding box center [673, 247] width 855 height 992
drag, startPoint x: 652, startPoint y: 498, endPoint x: 686, endPoint y: 645, distance: 150.9
click at [686, 680] on div at bounding box center [672, 435] width 1267 height 615
drag, startPoint x: 701, startPoint y: 494, endPoint x: 650, endPoint y: 782, distance: 292.5
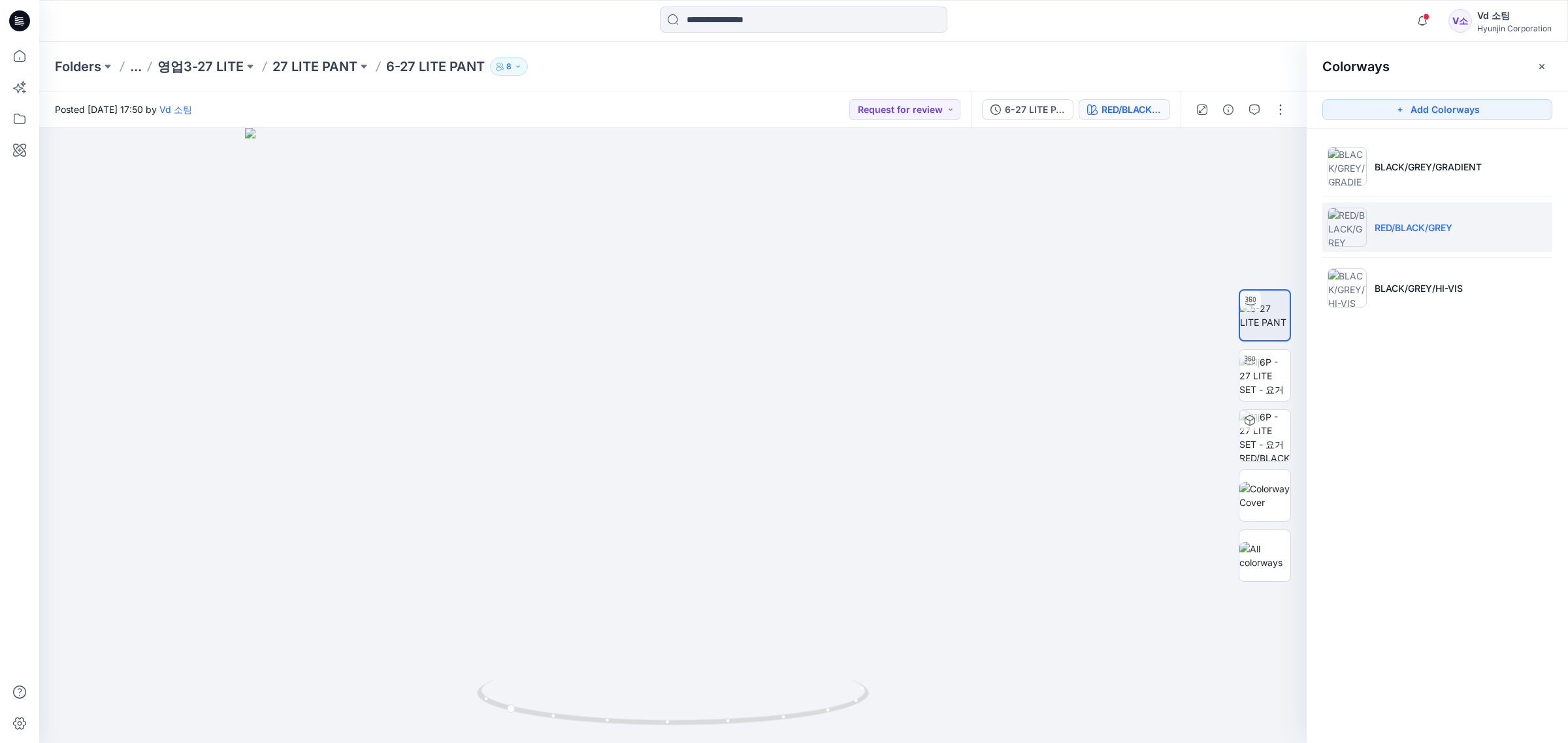
click at [650, 742] on html "Notifications Your style 14-26 LITE CUSTOM JERSEY (RIDER) XLsize is ready 1 new…" at bounding box center [784, 371] width 1568 height 743
drag, startPoint x: 706, startPoint y: 593, endPoint x: 730, endPoint y: 485, distance: 110.6
click at [729, 486] on img at bounding box center [672, 421] width 980 height 647
drag, startPoint x: 668, startPoint y: 683, endPoint x: 697, endPoint y: 683, distance: 29.0
click at [697, 683] on icon at bounding box center [675, 703] width 395 height 49
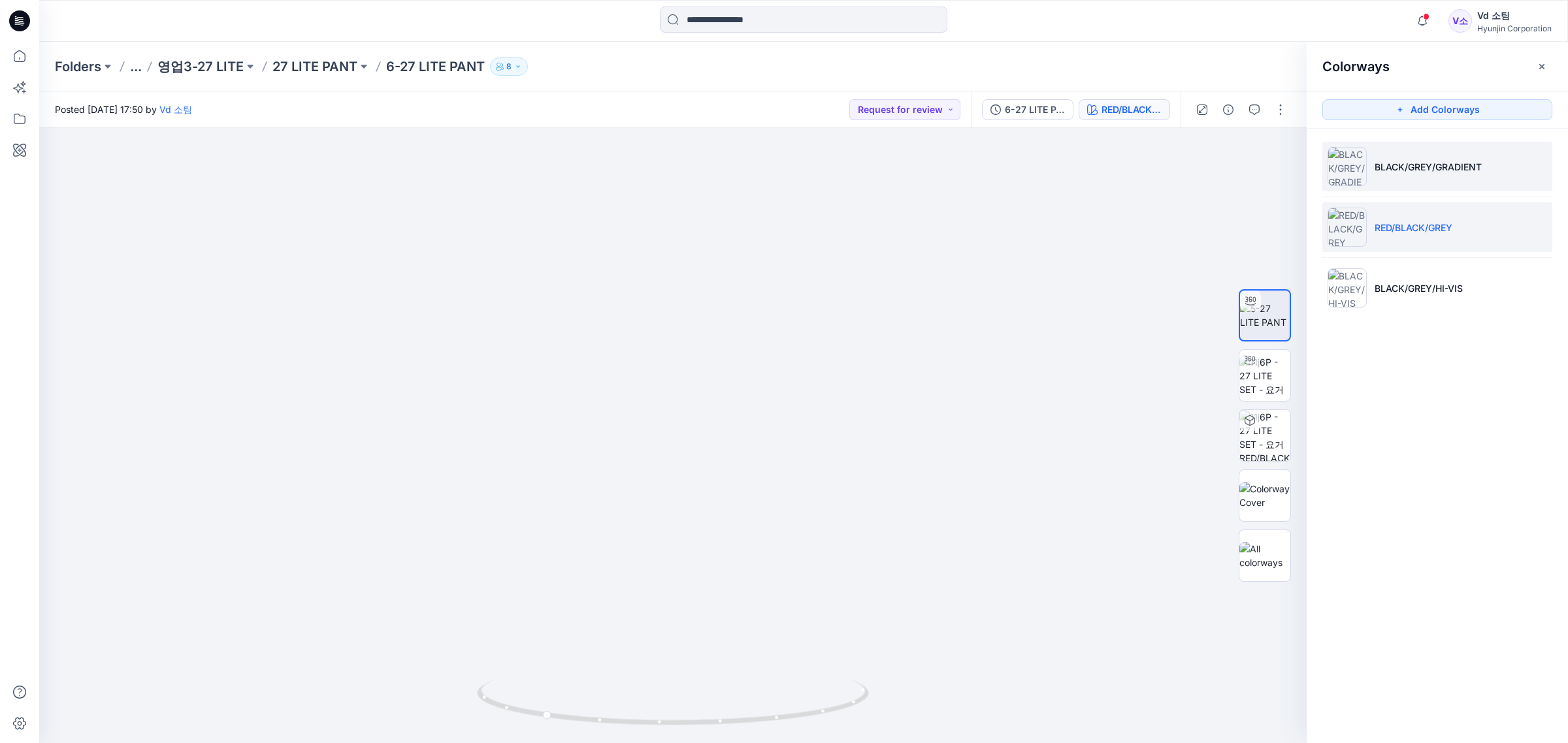
click at [1382, 185] on li "BLACK/GREY/GRADIENT" at bounding box center [1437, 167] width 230 height 50
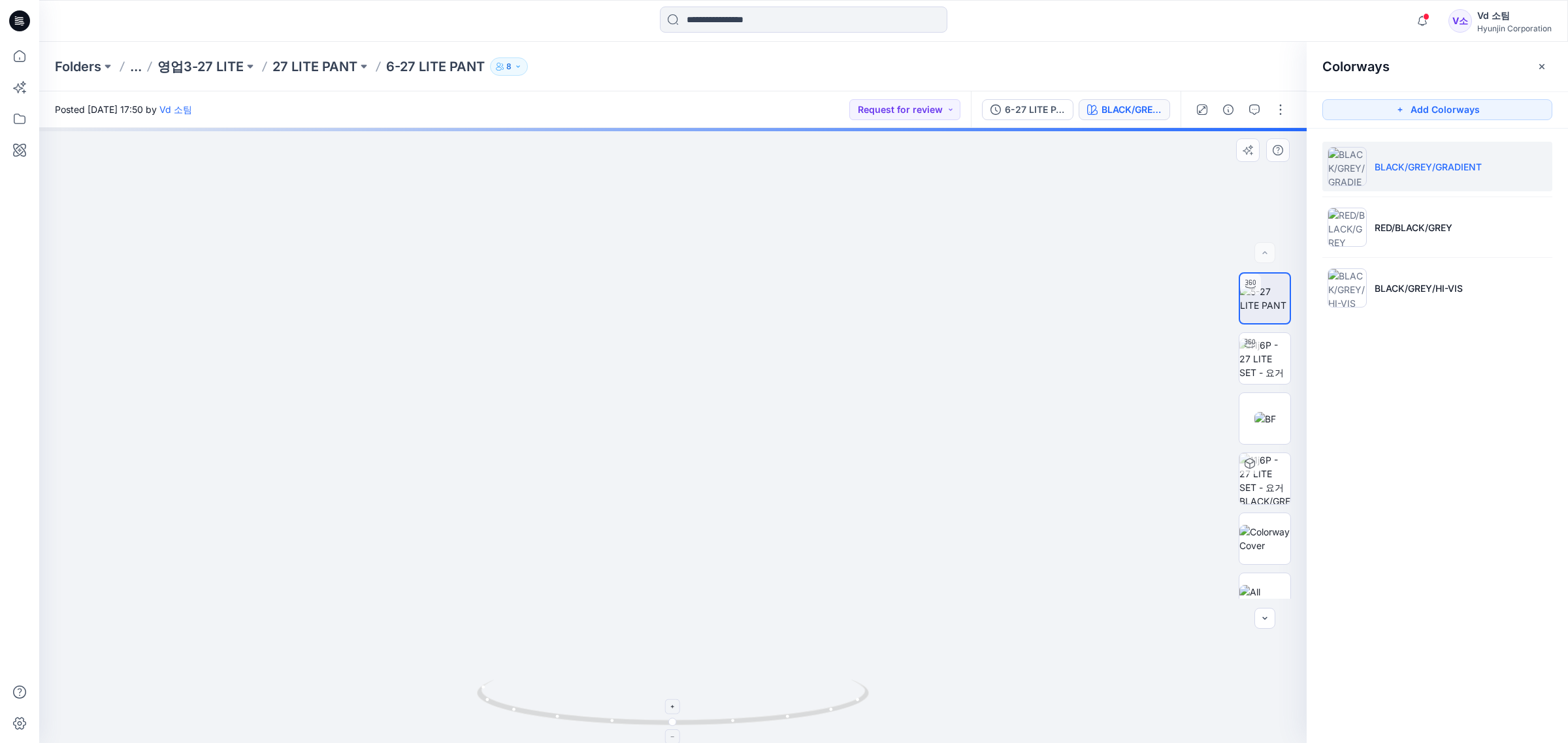
drag, startPoint x: 804, startPoint y: 668, endPoint x: 700, endPoint y: 689, distance: 106.1
click at [707, 684] on div at bounding box center [672, 435] width 1267 height 615
drag, startPoint x: 683, startPoint y: 706, endPoint x: 648, endPoint y: 566, distance: 144.3
click at [610, 719] on icon at bounding box center [675, 703] width 395 height 49
drag, startPoint x: 691, startPoint y: 509, endPoint x: 691, endPoint y: 721, distance: 212.0
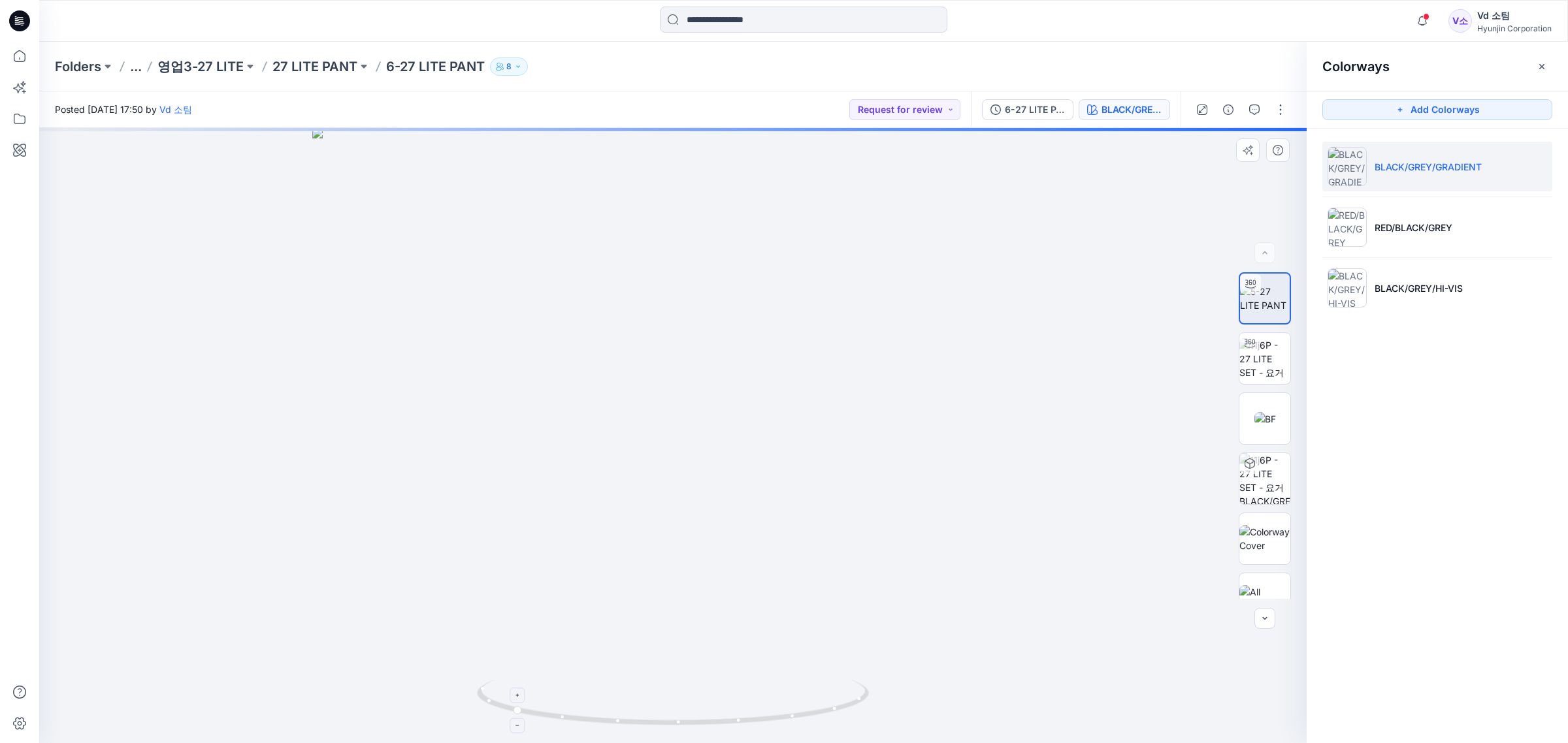
click at [691, 721] on div at bounding box center [672, 435] width 1267 height 615
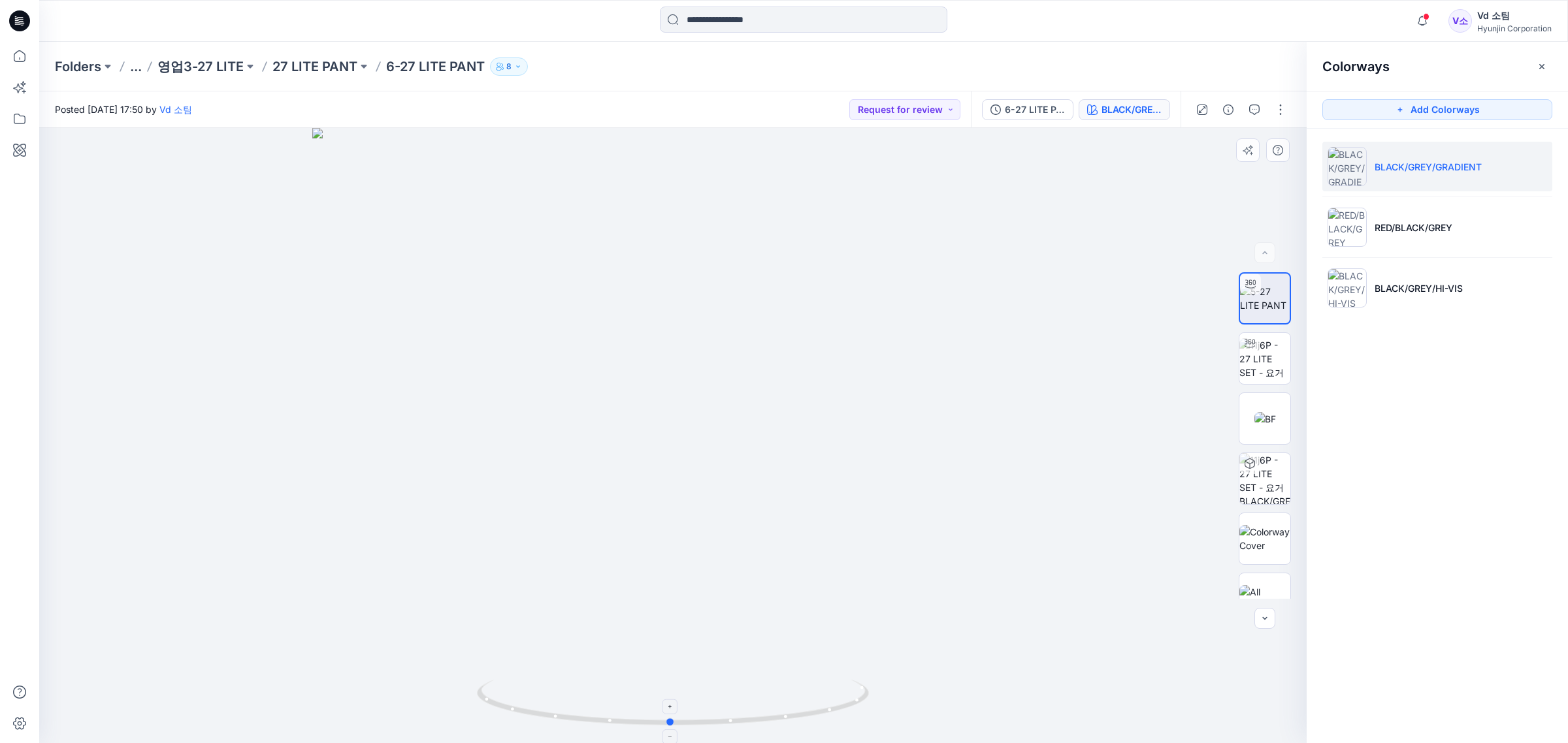
drag, startPoint x: 673, startPoint y: 718, endPoint x: 825, endPoint y: 712, distance: 152.1
click at [825, 712] on icon at bounding box center [675, 703] width 395 height 49
drag, startPoint x: 953, startPoint y: 426, endPoint x: 928, endPoint y: 417, distance: 26.6
click at [949, 420] on img at bounding box center [673, 434] width 721 height 619
drag, startPoint x: 834, startPoint y: 448, endPoint x: 888, endPoint y: 461, distance: 55.5
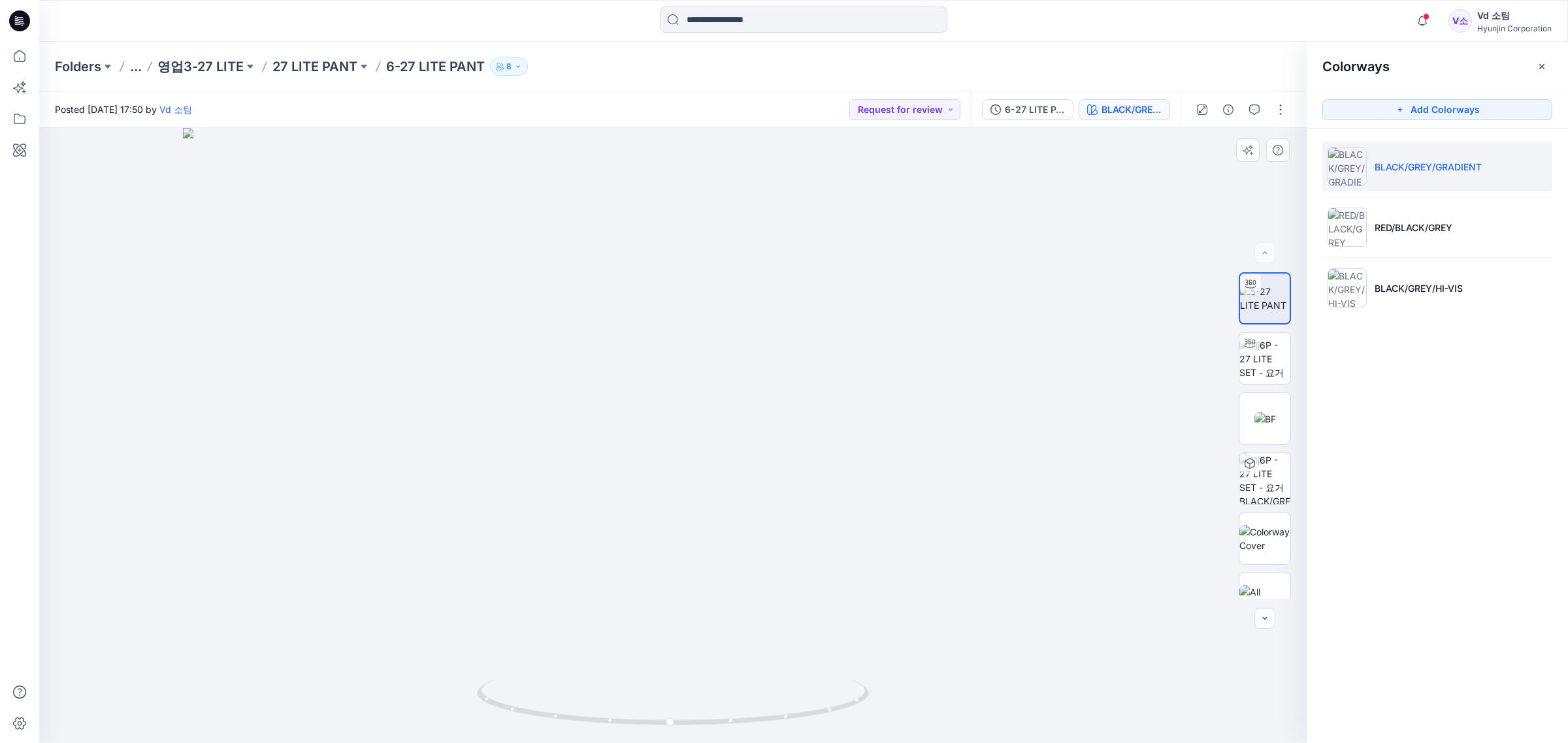
click at [888, 461] on img at bounding box center [672, 435] width 980 height 616
click at [883, 449] on img at bounding box center [672, 435] width 980 height 616
click at [844, 419] on img at bounding box center [672, 435] width 980 height 616
drag, startPoint x: 812, startPoint y: 531, endPoint x: 824, endPoint y: 416, distance: 115.6
click at [824, 416] on img at bounding box center [672, 372] width 980 height 744
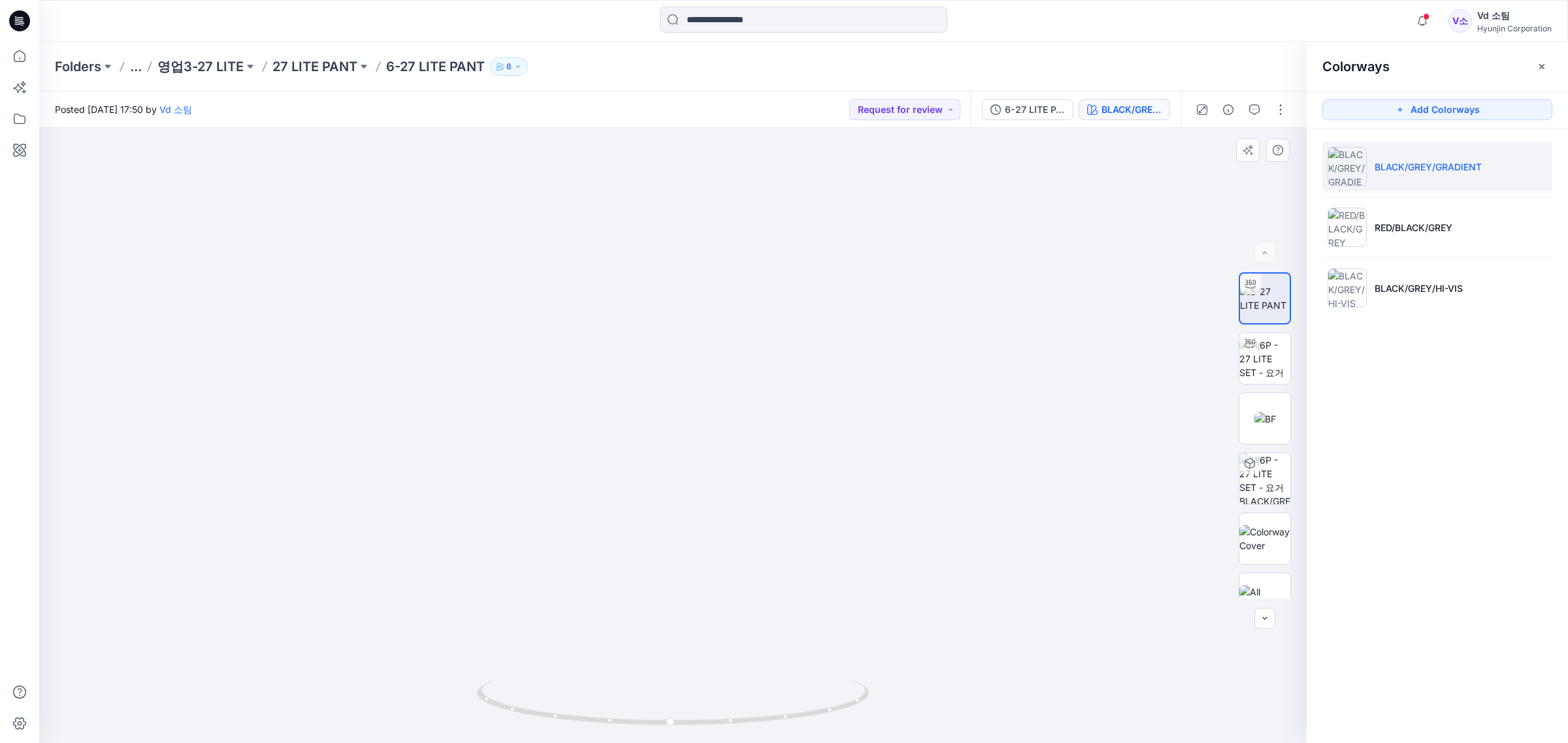
drag, startPoint x: 685, startPoint y: 444, endPoint x: 687, endPoint y: 266, distance: 178.0
click at [687, 266] on img at bounding box center [673, 265] width 815 height 958
drag, startPoint x: 629, startPoint y: 597, endPoint x: 641, endPoint y: 657, distance: 61.2
click at [641, 544] on img at bounding box center [673, 214] width 815 height 1058
drag, startPoint x: 643, startPoint y: 725, endPoint x: 805, endPoint y: 694, distance: 164.9
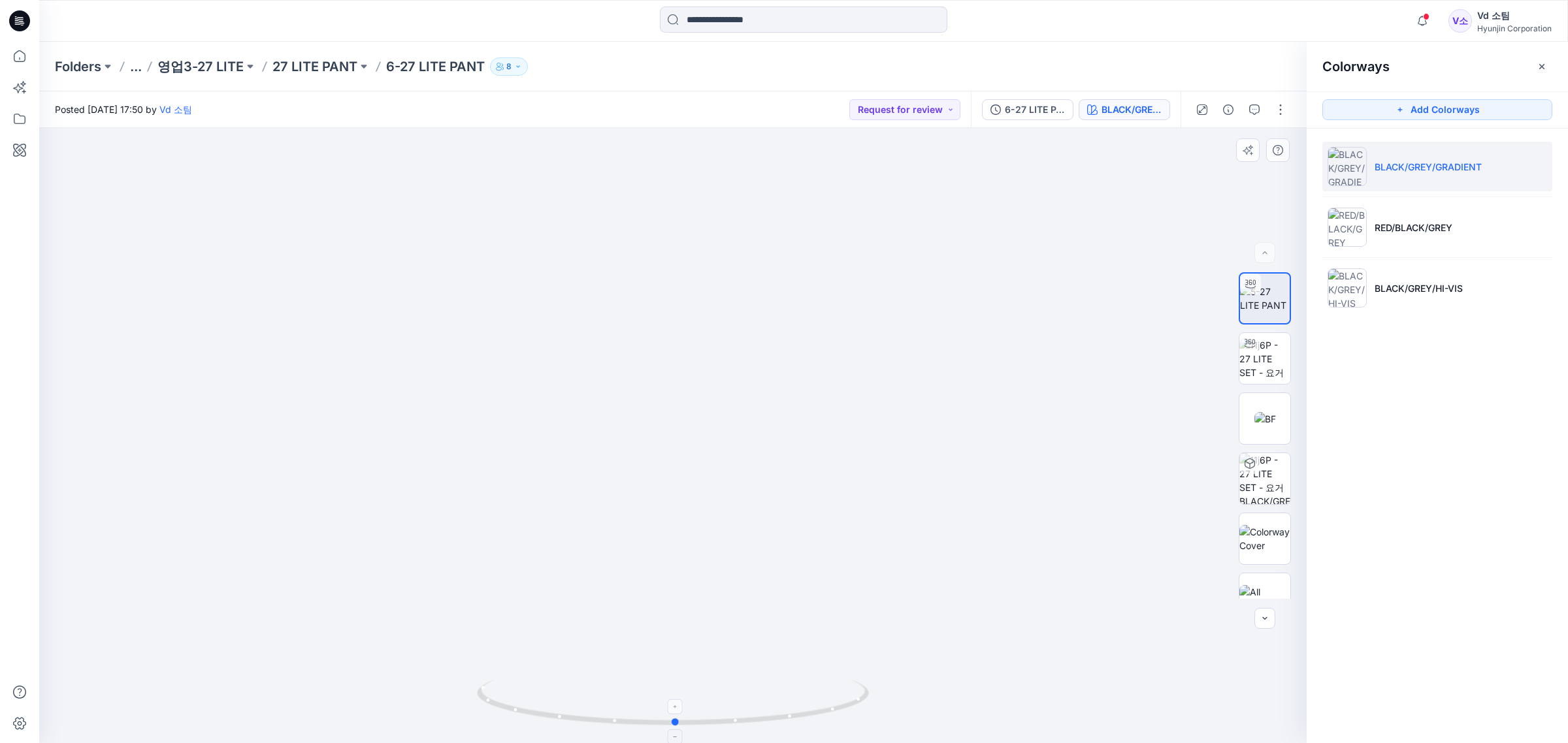
click at [799, 694] on icon at bounding box center [675, 703] width 395 height 49
click at [1276, 412] on img at bounding box center [1265, 419] width 22 height 14
drag, startPoint x: 455, startPoint y: 405, endPoint x: 456, endPoint y: 429, distance: 24.0
click at [456, 429] on img at bounding box center [674, 317] width 1633 height 853
drag, startPoint x: 1125, startPoint y: 506, endPoint x: 1123, endPoint y: 536, distance: 30.1
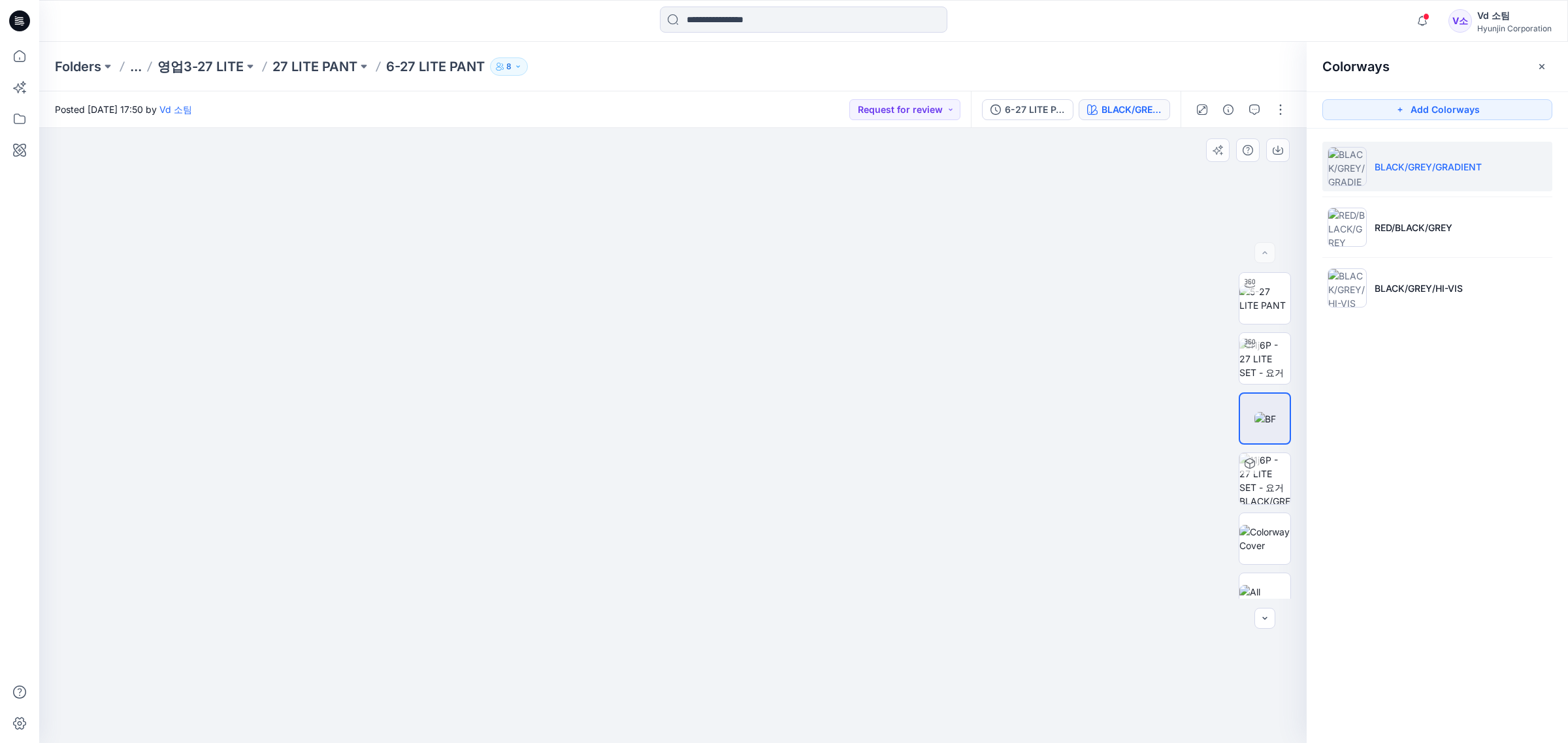
click at [1123, 536] on img at bounding box center [662, 414] width 1564 height 661
click at [323, 65] on p "27 LITE PANT" at bounding box center [315, 66] width 85 height 18
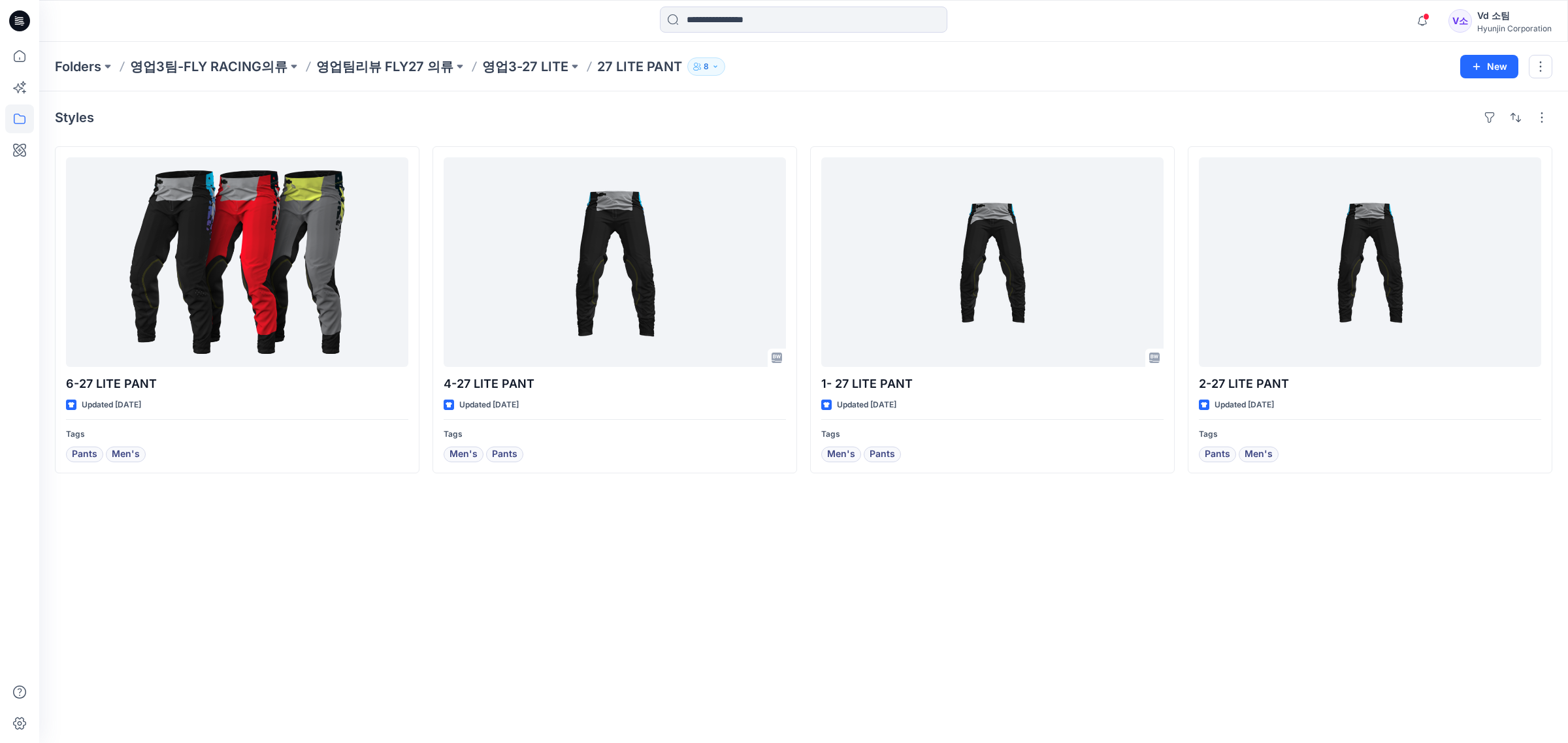
click at [1006, 622] on div "Styles 6-27 LITE PANT Updated [DATE] Tags Pants Men's 4-27 LITE PANT Updated [D…" at bounding box center [803, 417] width 1528 height 652
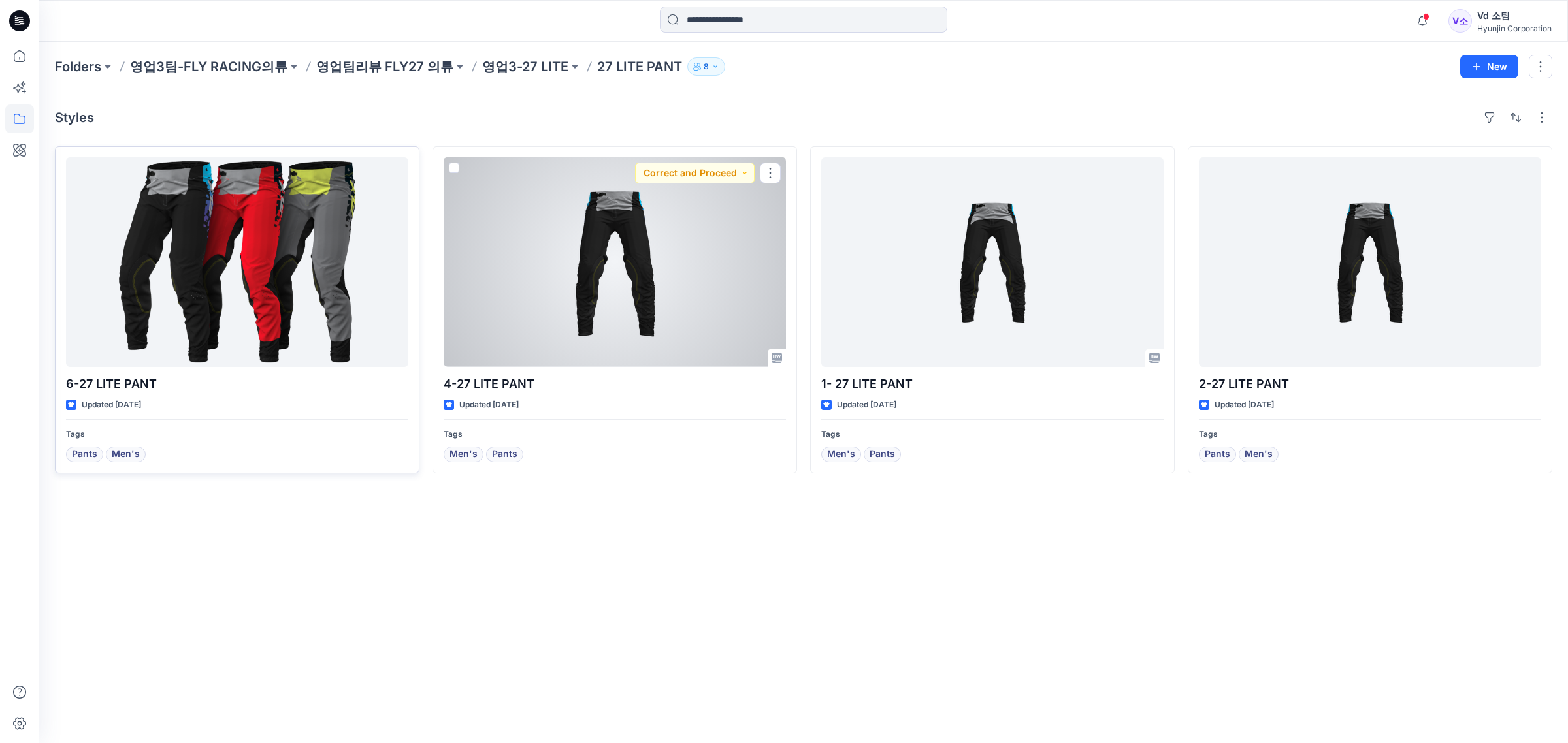
click at [321, 292] on div at bounding box center [236, 262] width 342 height 209
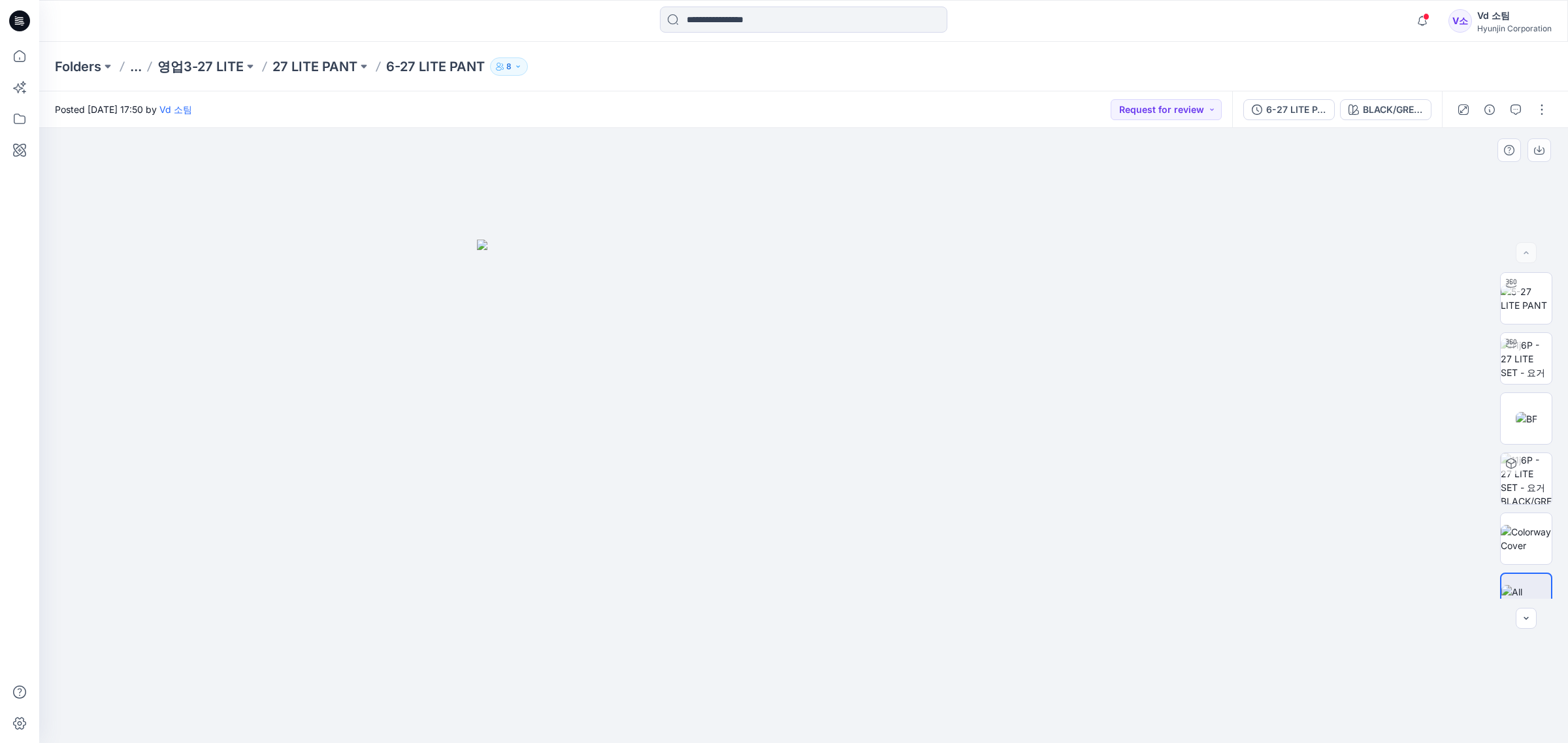
drag, startPoint x: 949, startPoint y: 614, endPoint x: 967, endPoint y: 488, distance: 127.3
click at [967, 494] on img at bounding box center [804, 492] width 653 height 504
click at [1516, 412] on img at bounding box center [1526, 419] width 22 height 14
click at [1354, 114] on icon "button" at bounding box center [1354, 109] width 11 height 11
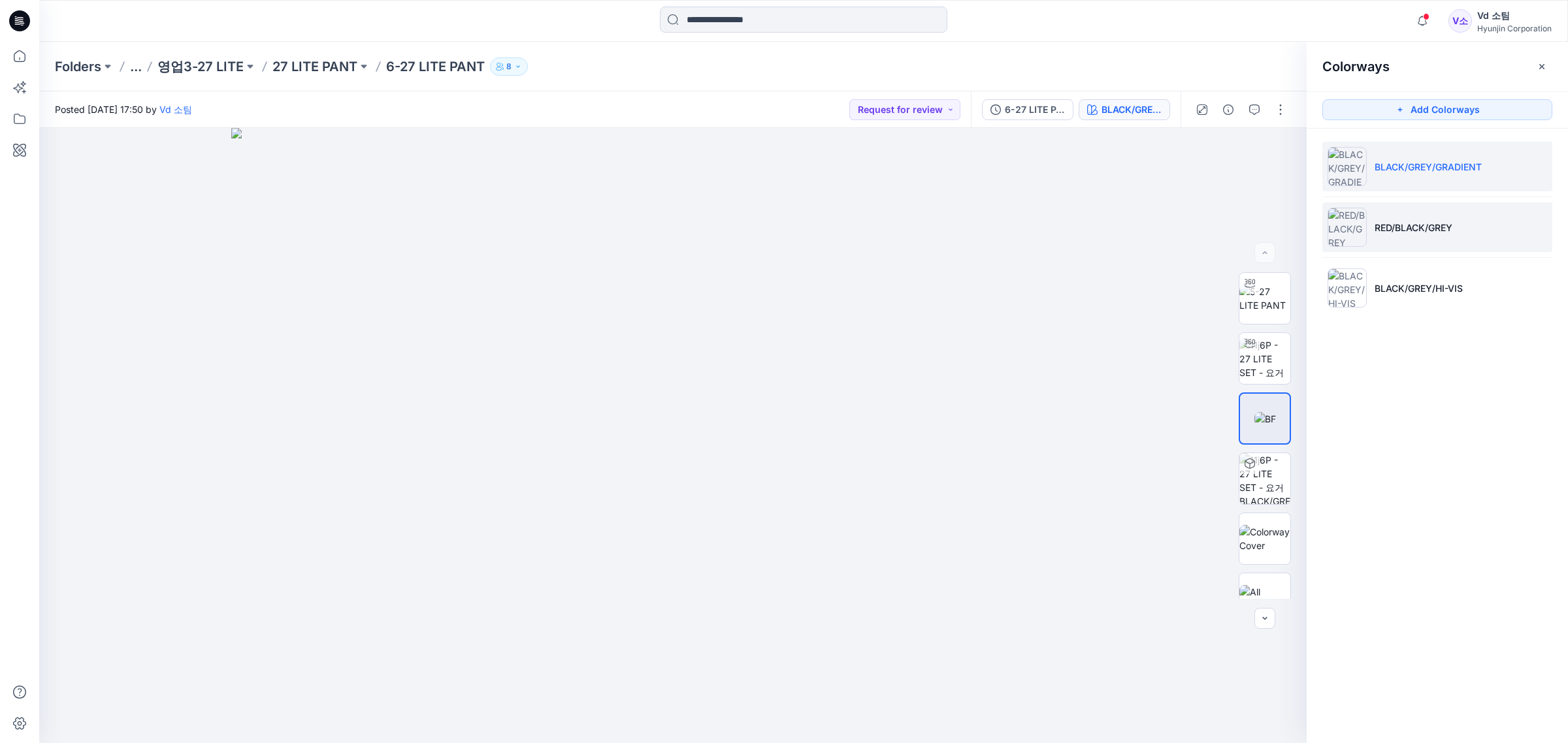
click at [1366, 245] on img at bounding box center [1347, 226] width 39 height 39
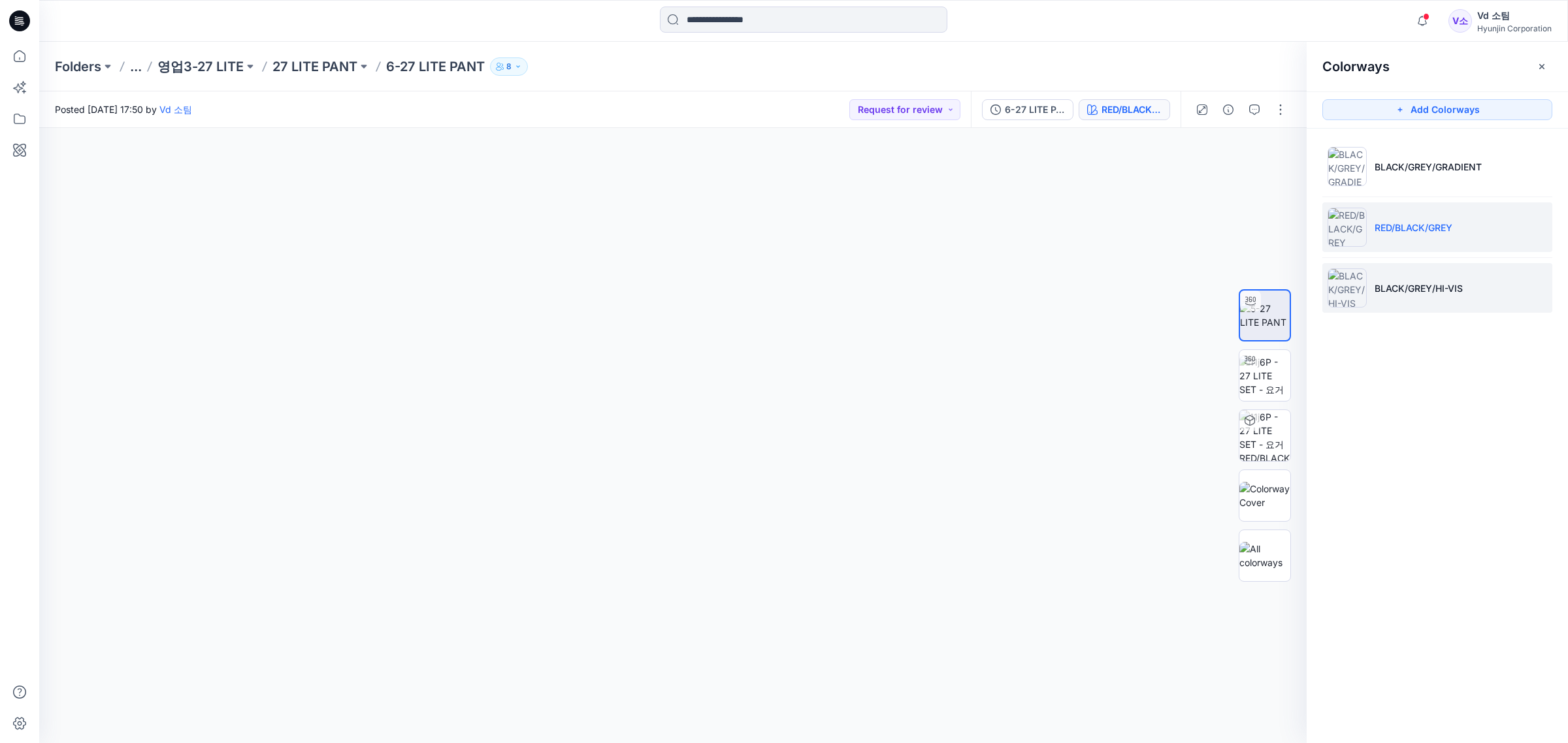
click at [1364, 288] on img at bounding box center [1347, 288] width 39 height 39
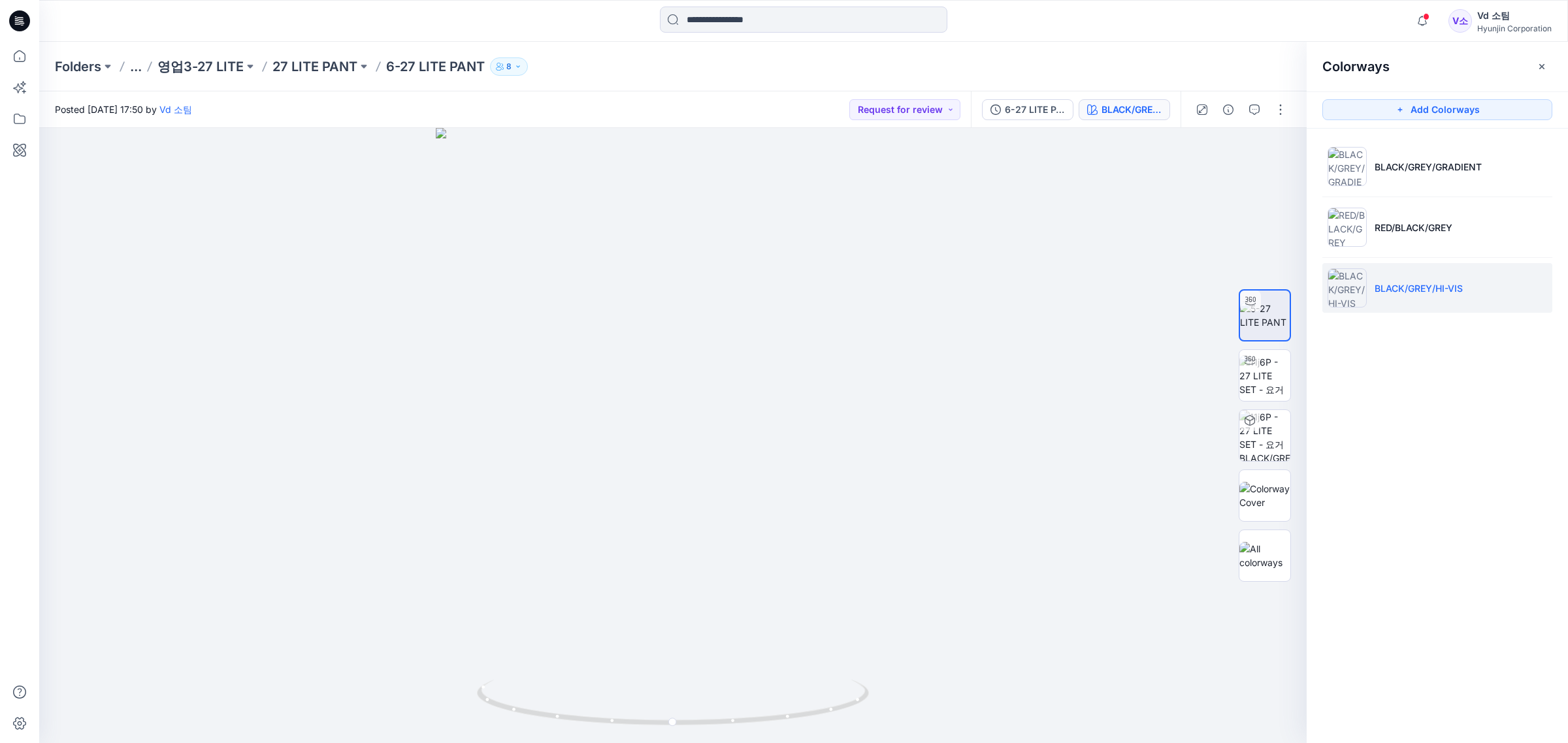
click at [30, 20] on div at bounding box center [20, 21] width 42 height 42
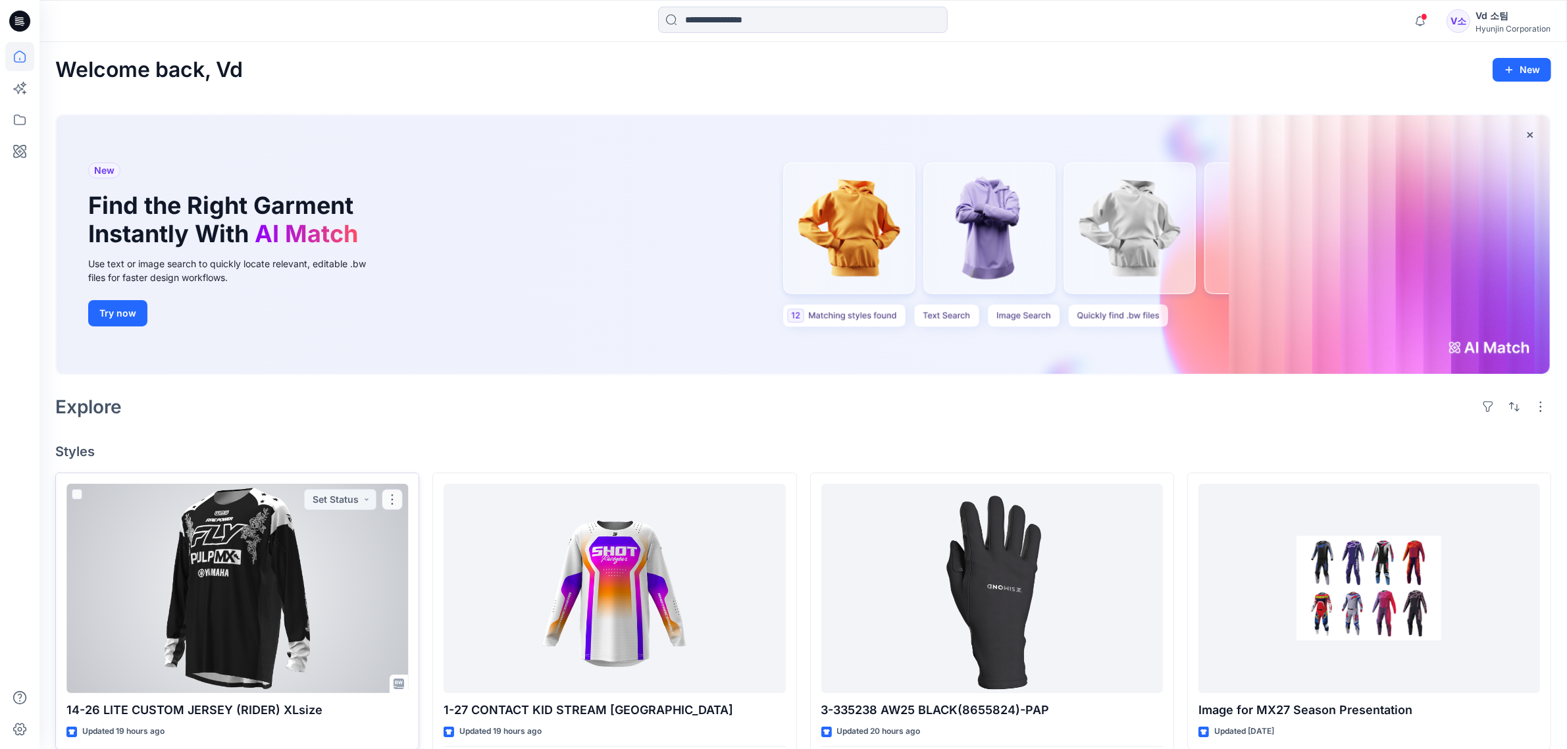
click at [269, 548] on div at bounding box center [237, 588] width 342 height 209
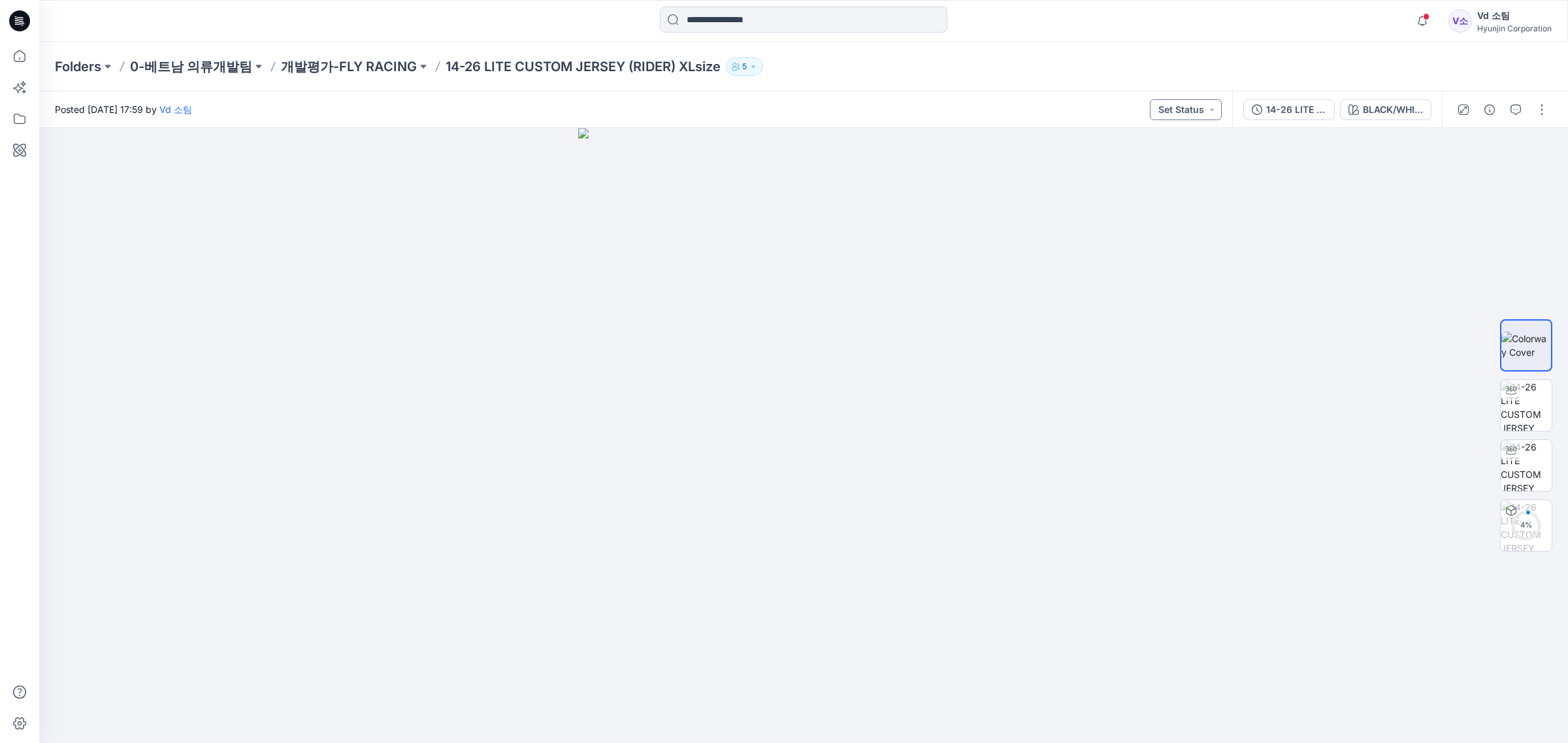
click at [1192, 116] on button "Set Status" at bounding box center [1186, 109] width 71 height 21
click at [1171, 232] on p "Request for review" at bounding box center [1167, 236] width 73 height 17
click at [1555, 108] on div at bounding box center [1503, 109] width 121 height 37
click at [1545, 114] on button "button" at bounding box center [1541, 109] width 21 height 21
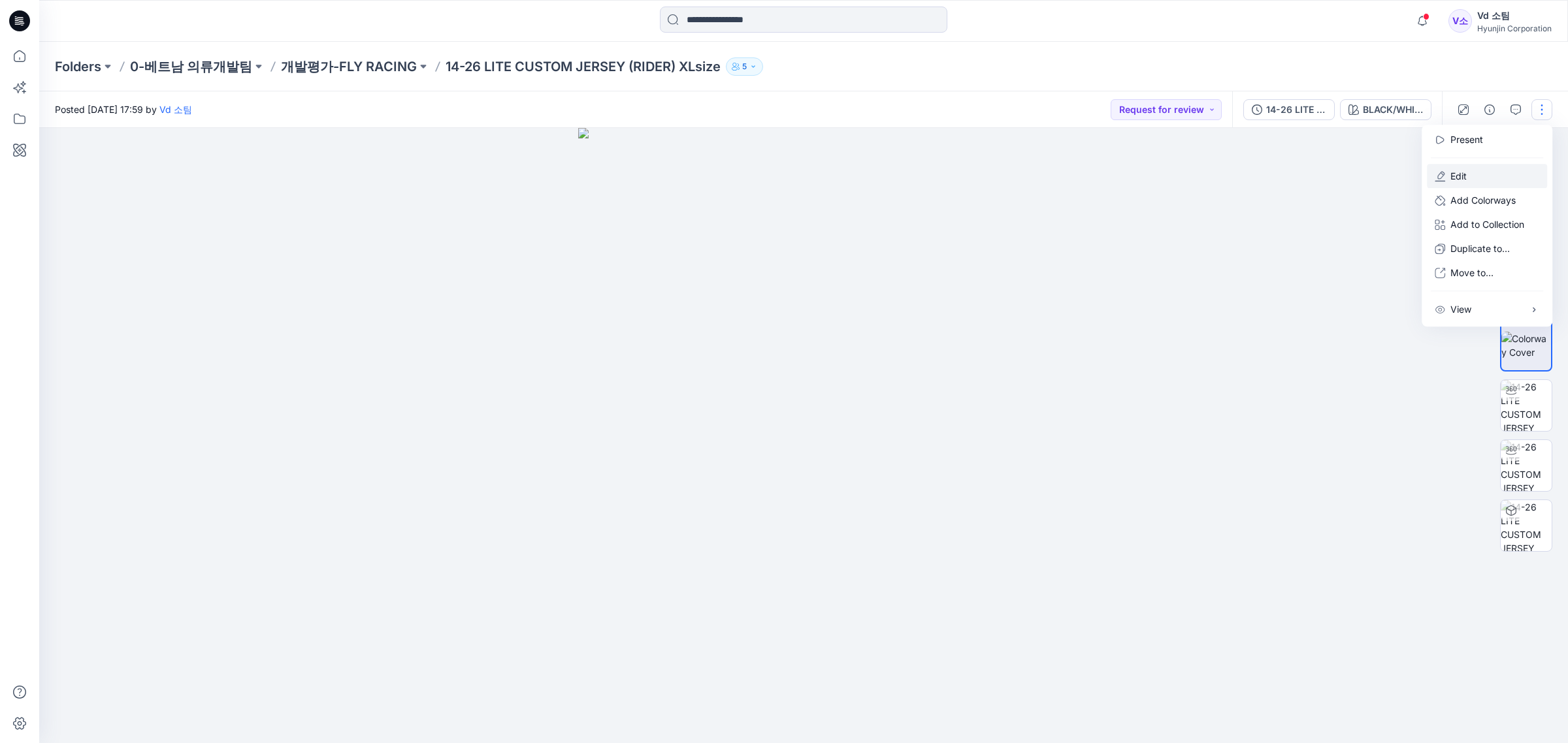
click at [1469, 177] on button "Edit" at bounding box center [1487, 176] width 120 height 24
